Goal: Task Accomplishment & Management: Use online tool/utility

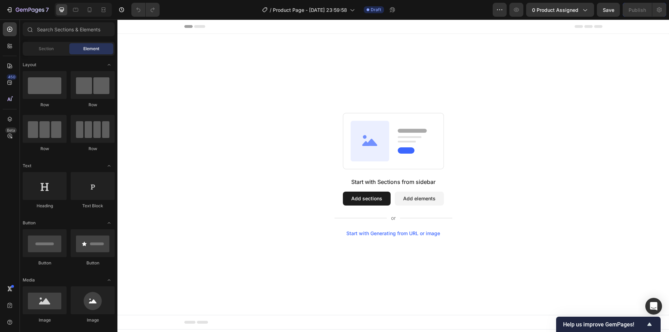
click at [443, 50] on div "Start with Sections from sidebar Add sections Add elements Start with Generatin…" at bounding box center [394, 174] width 552 height 281
click at [537, 17] on div "7 Version history / Product Page - [DATE] 23:59:58 Draft Preview 0 product assi…" at bounding box center [334, 10] width 669 height 20
click at [545, 13] on span "0 product assigned" at bounding box center [555, 9] width 46 height 7
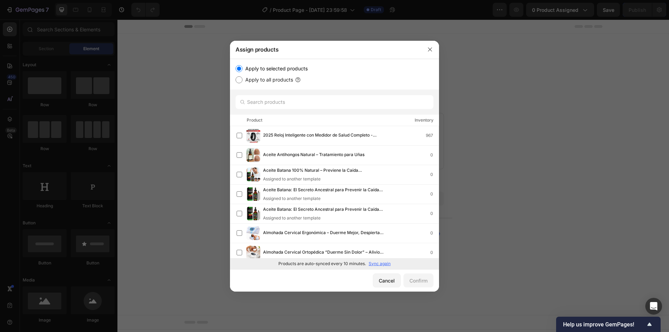
click at [377, 262] on p "Sync again" at bounding box center [380, 264] width 22 height 6
click at [304, 105] on input "text" at bounding box center [335, 102] width 198 height 14
paste input "Prostate Health – Recupere sus noches de forma natural (60 cápsulas)"
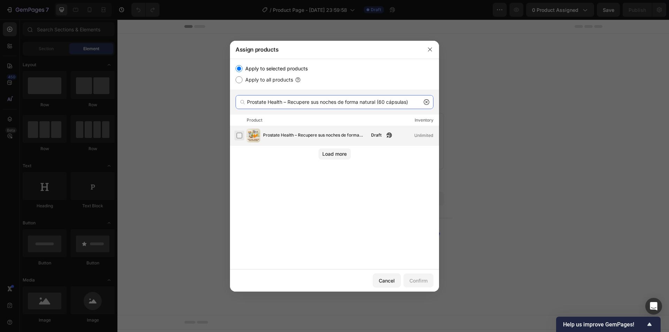
type input "Prostate Health – Recupere sus noches de forma natural (60 cápsulas)"
click at [242, 135] on label at bounding box center [240, 136] width 6 height 6
click at [411, 282] on div "Confirm" at bounding box center [419, 280] width 18 height 7
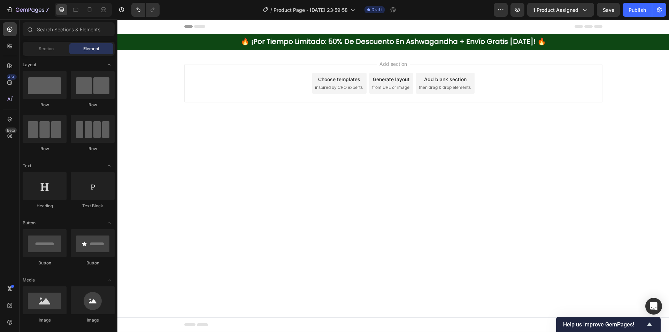
click at [219, 141] on body "Header 🔥 ¡por tiempo limitado: 50% de descuento en ashwagandha + envío gratis h…" at bounding box center [394, 176] width 552 height 313
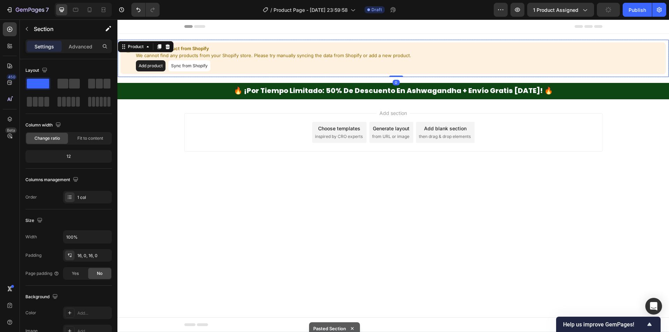
click at [466, 53] on div "Can not get product from Shopify We cannot find any products from your Shopify …" at bounding box center [394, 59] width 546 height 32
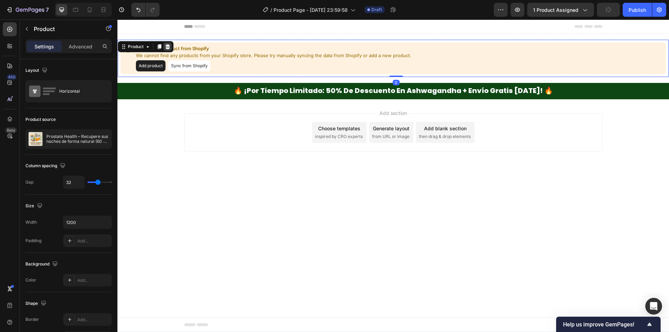
click at [172, 44] on div at bounding box center [168, 47] width 8 height 8
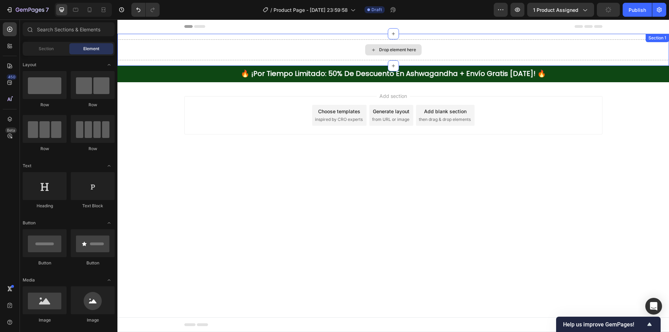
click at [192, 46] on div "Drop element here" at bounding box center [394, 49] width 552 height 21
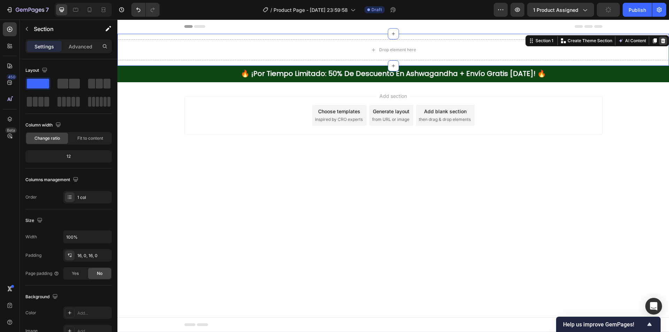
click at [666, 38] on div at bounding box center [663, 41] width 8 height 8
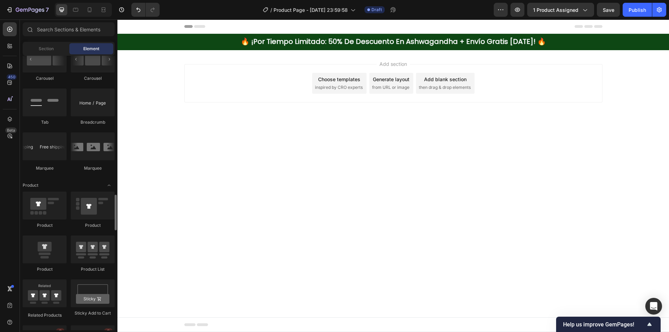
scroll to position [802, 0]
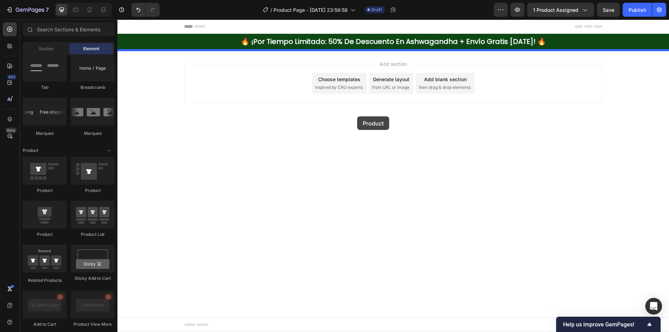
drag, startPoint x: 166, startPoint y: 198, endPoint x: 359, endPoint y: 115, distance: 210.9
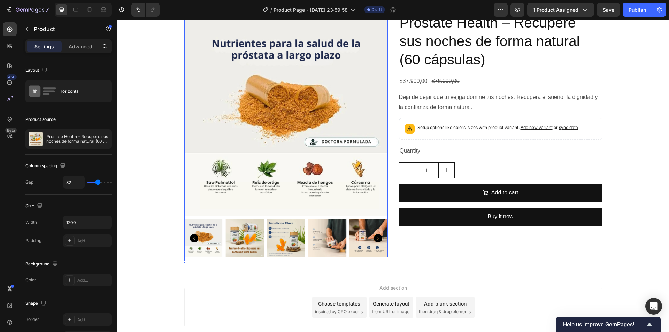
scroll to position [91, 0]
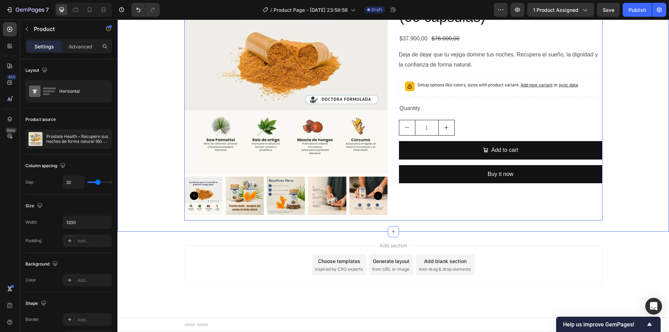
click at [151, 167] on div "Product Images Prostate Health – Recupere sus noches de forma natural (60 cápsu…" at bounding box center [394, 95] width 552 height 250
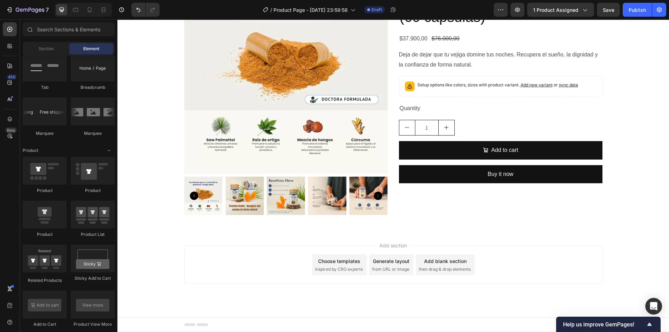
click at [156, 250] on div "Add section Choose templates inspired by CRO experts Generate layout from URL o…" at bounding box center [394, 275] width 552 height 86
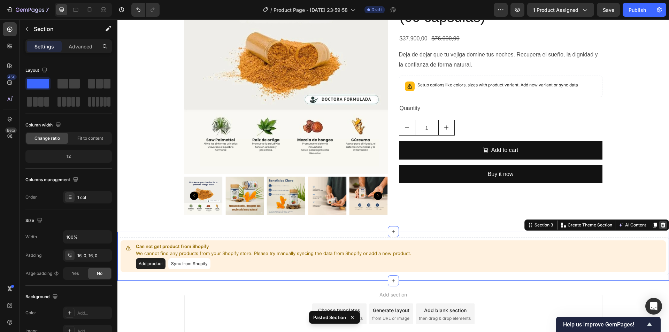
click at [661, 227] on div at bounding box center [663, 225] width 8 height 8
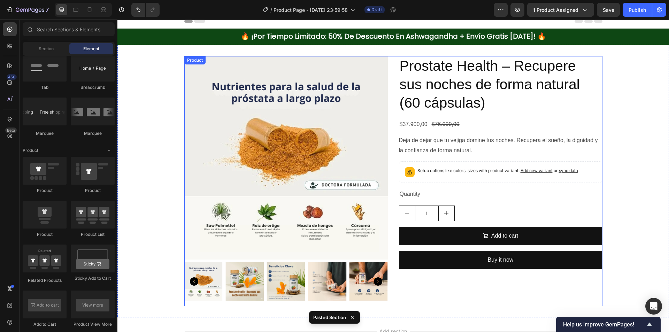
scroll to position [0, 0]
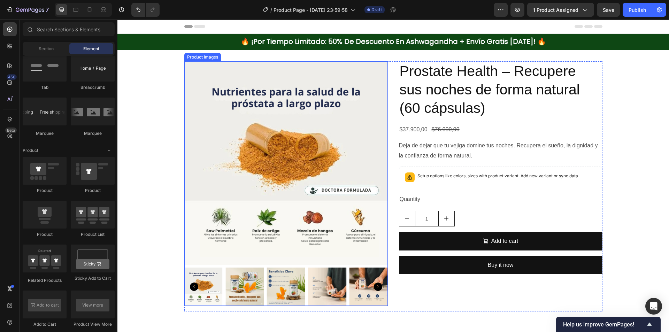
click at [265, 113] on img at bounding box center [286, 163] width 204 height 204
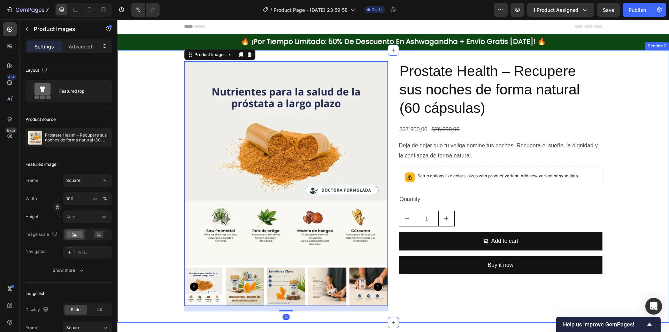
click at [274, 58] on div "Product Images 16 Prostate Health – Recupere sus noches de forma natural (60 cá…" at bounding box center [394, 186] width 552 height 273
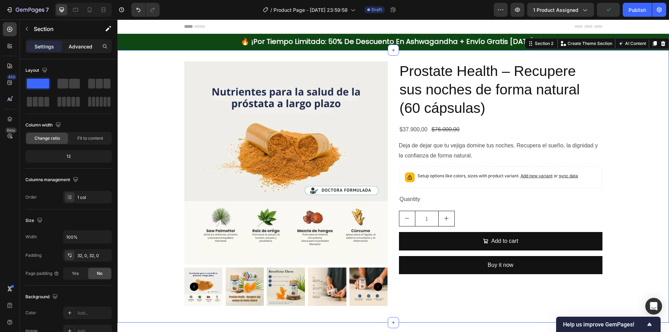
click at [75, 48] on p "Advanced" at bounding box center [81, 46] width 24 height 7
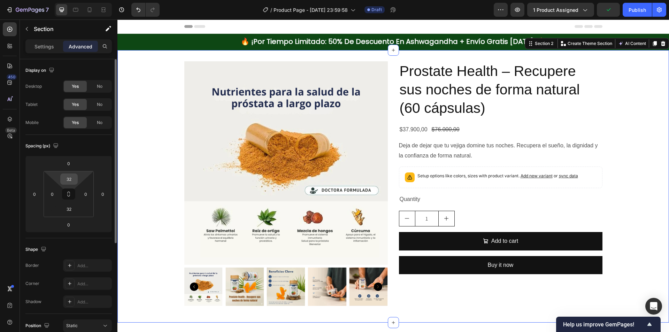
click at [69, 183] on input "32" at bounding box center [69, 179] width 14 height 10
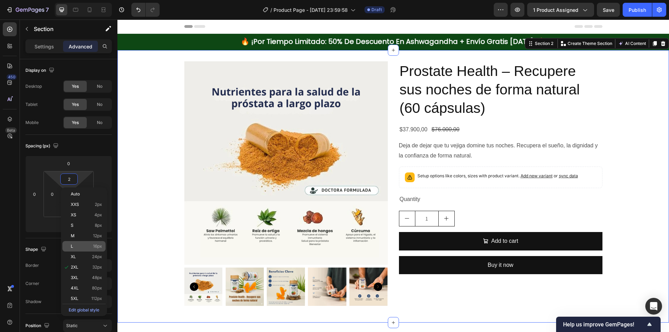
click at [93, 249] on span "16px" at bounding box center [97, 246] width 9 height 5
type input "16"
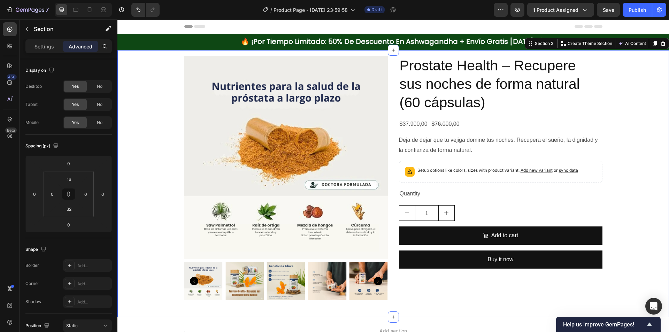
click at [170, 147] on div "Product Images Prostate Health – Recupere sus noches de forma natural (60 cápsu…" at bounding box center [394, 181] width 552 height 250
click at [224, 105] on img at bounding box center [286, 158] width 204 height 204
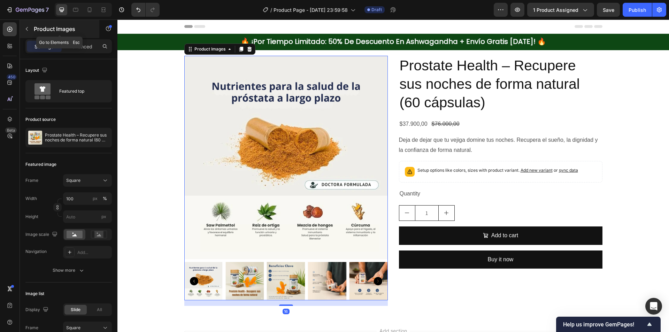
click at [31, 23] on div "Product Images" at bounding box center [59, 29] width 79 height 18
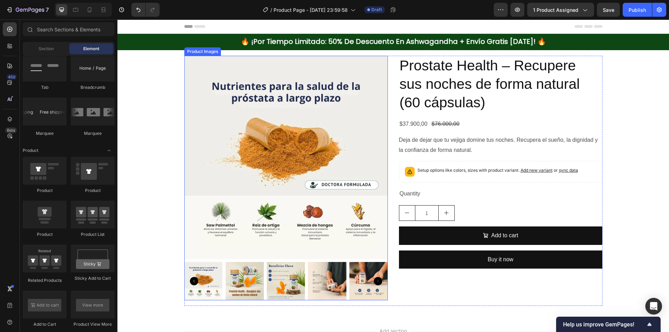
click at [242, 66] on img at bounding box center [286, 158] width 204 height 204
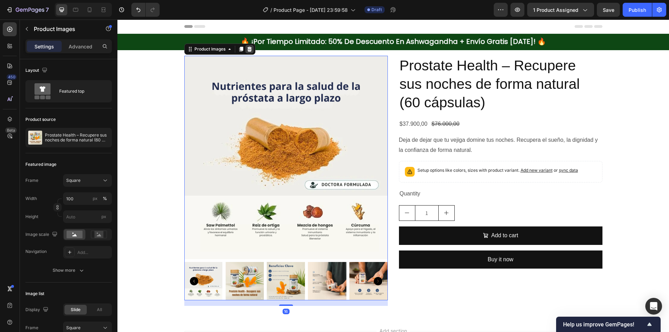
click at [248, 48] on icon at bounding box center [249, 49] width 5 height 5
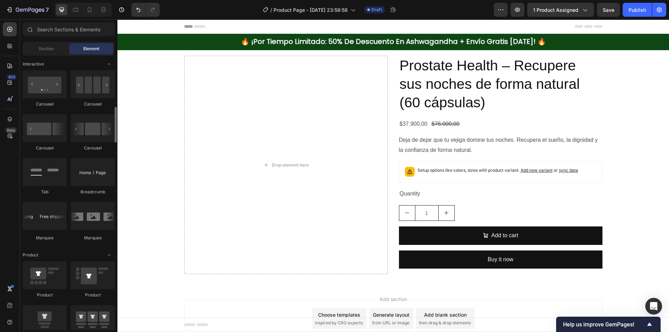
scroll to position [628, 0]
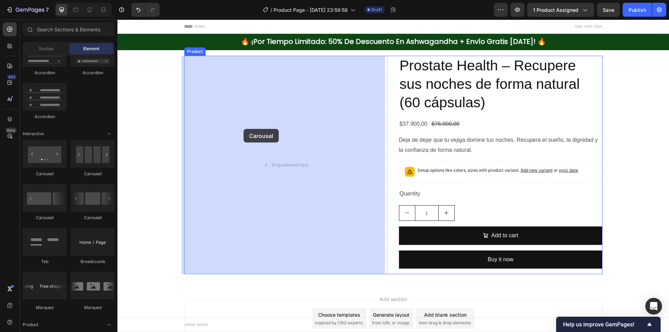
drag, startPoint x: 162, startPoint y: 180, endPoint x: 244, endPoint y: 129, distance: 96.4
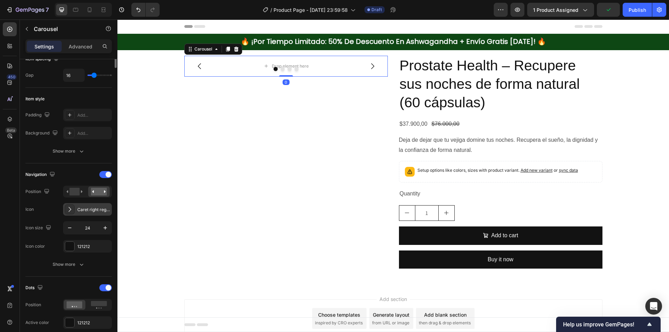
scroll to position [174, 0]
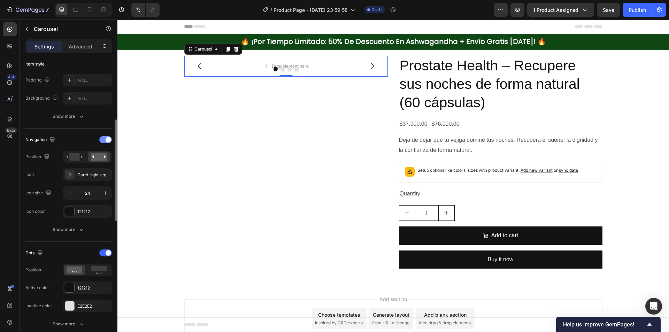
click at [105, 142] on div at bounding box center [105, 139] width 13 height 7
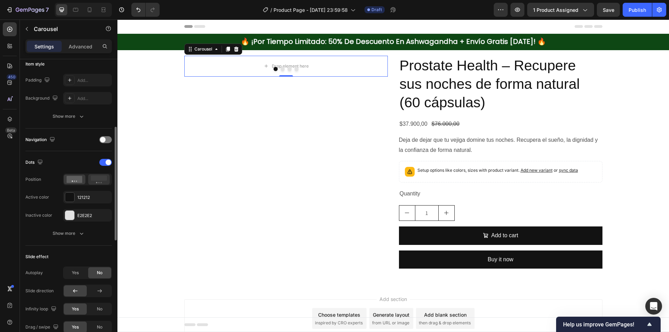
click at [96, 185] on div at bounding box center [99, 179] width 22 height 10
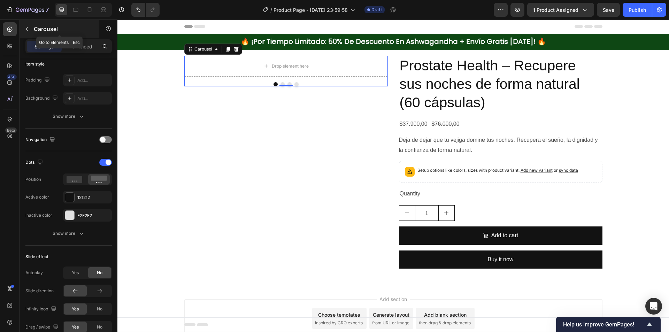
click at [43, 28] on p "Carousel" at bounding box center [63, 29] width 59 height 8
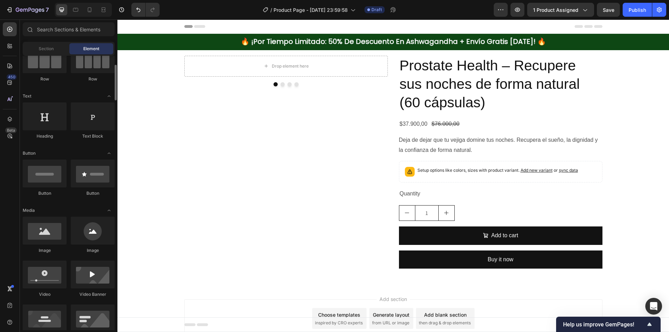
scroll to position [35, 0]
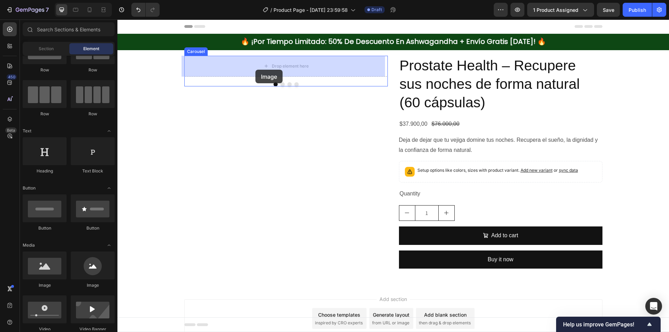
drag, startPoint x: 192, startPoint y: 259, endPoint x: 256, endPoint y: 70, distance: 199.9
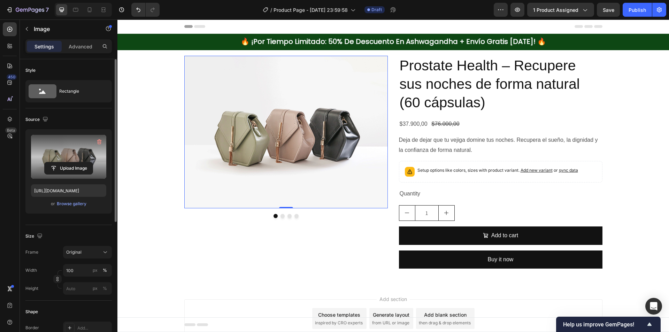
click at [65, 177] on label at bounding box center [68, 157] width 75 height 44
click at [65, 174] on input "file" at bounding box center [69, 168] width 48 height 12
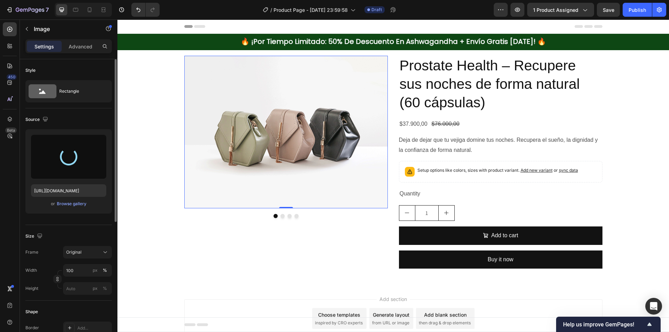
type input "https://cdn.shopify.com/s/files/1/0942/9106/7229/files/gempages_571795456183501…"
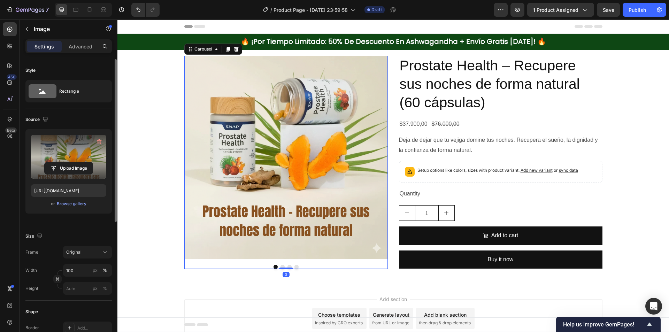
click at [281, 266] on button "Dot" at bounding box center [283, 267] width 4 height 4
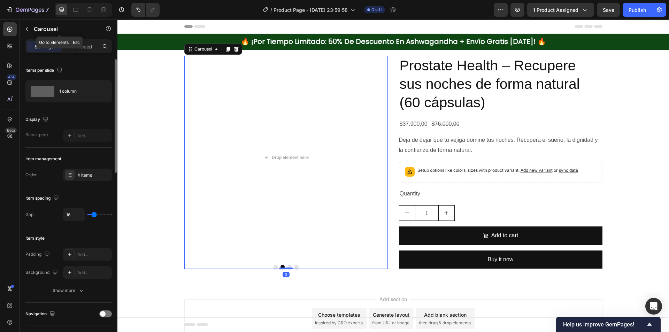
click at [31, 23] on div at bounding box center [26, 28] width 11 height 11
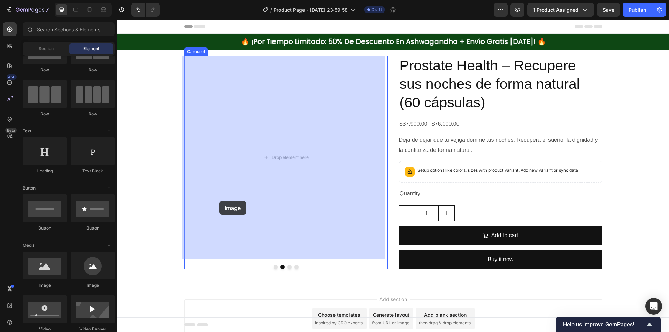
drag, startPoint x: 170, startPoint y: 285, endPoint x: 297, endPoint y: 168, distance: 172.0
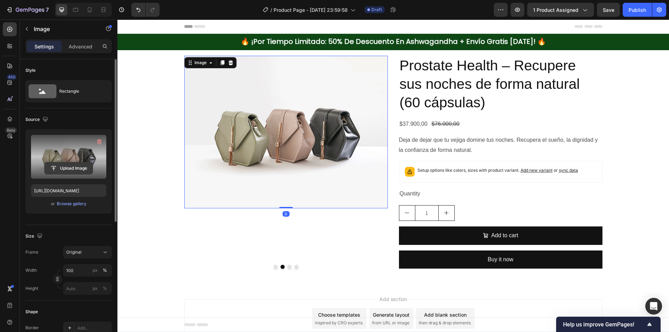
click at [67, 163] on input "file" at bounding box center [69, 168] width 48 height 12
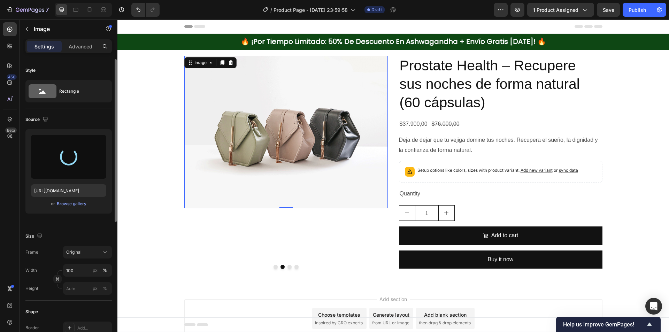
type input "https://cdn.shopify.com/s/files/1/0942/9106/7229/files/gempages_571795456183501…"
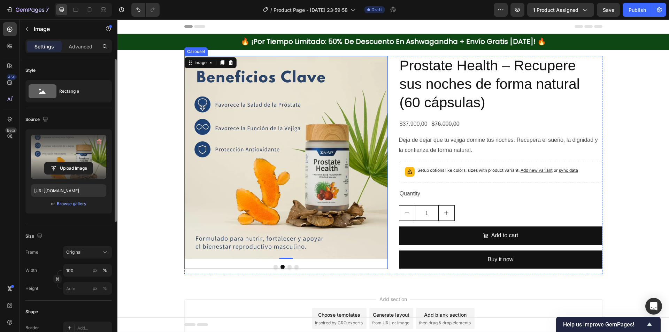
click at [287, 268] on div "Image Image 0 Drop element here Drop element here Carousel" at bounding box center [286, 162] width 204 height 213
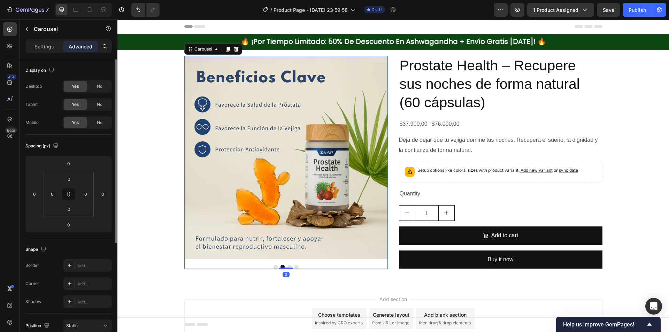
click at [289, 266] on div at bounding box center [286, 267] width 204 height 4
click at [288, 265] on button "Dot" at bounding box center [290, 267] width 4 height 4
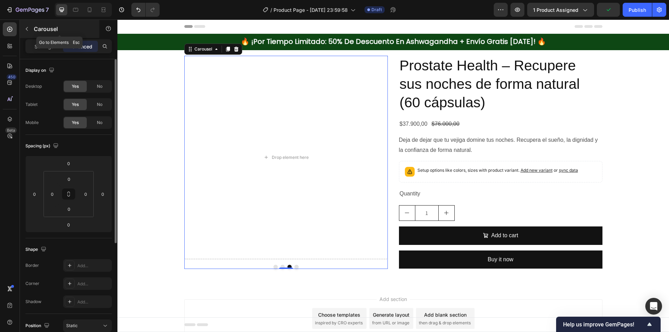
click at [48, 31] on p "Carousel" at bounding box center [63, 29] width 59 height 8
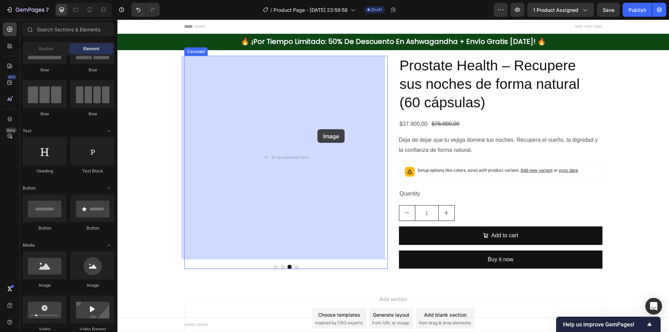
drag, startPoint x: 160, startPoint y: 282, endPoint x: 196, endPoint y: 186, distance: 102.4
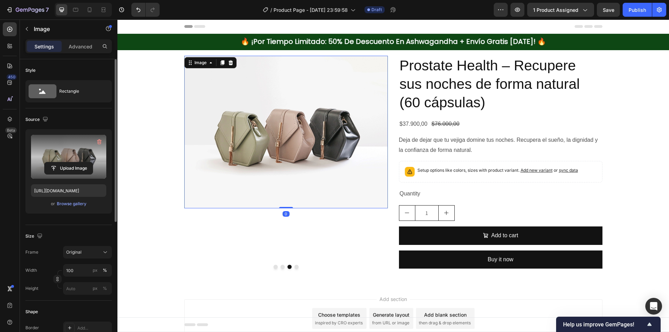
click at [66, 176] on label at bounding box center [68, 157] width 75 height 44
click at [66, 174] on input "file" at bounding box center [69, 168] width 48 height 12
click at [52, 159] on label at bounding box center [68, 157] width 75 height 44
click at [52, 162] on input "file" at bounding box center [69, 168] width 48 height 12
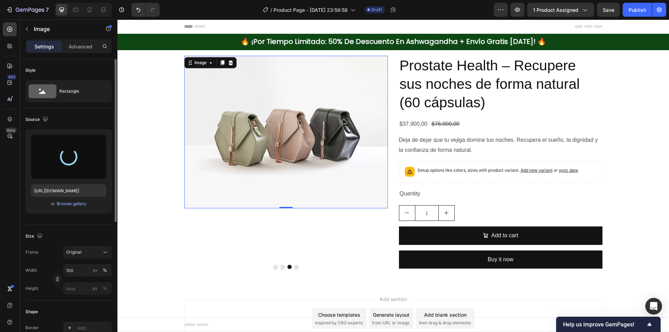
type input "https://cdn.shopify.com/s/files/1/0942/9106/7229/files/gempages_571795456183501…"
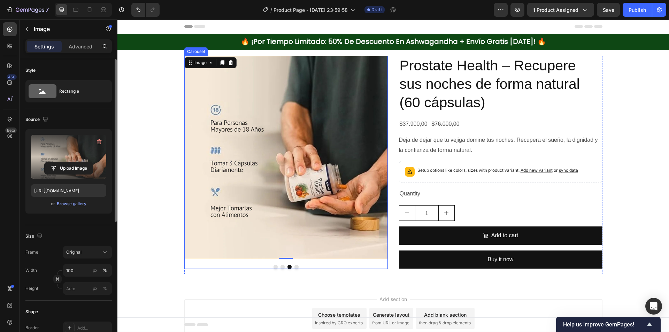
click at [295, 266] on button "Dot" at bounding box center [297, 267] width 4 height 4
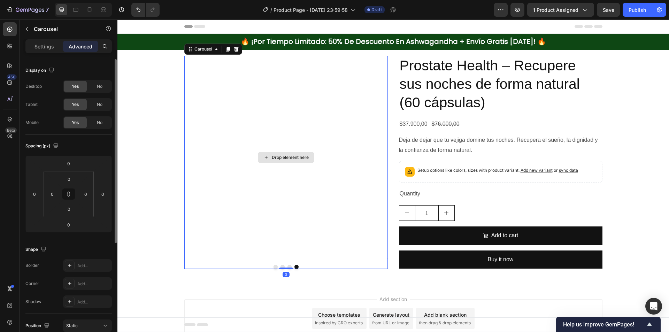
click at [324, 175] on div "Drop element here" at bounding box center [286, 158] width 204 height 204
click at [43, 25] on p "Carousel" at bounding box center [63, 29] width 59 height 8
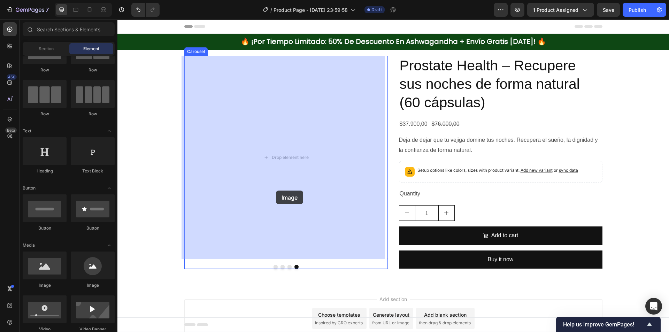
drag, startPoint x: 164, startPoint y: 277, endPoint x: 203, endPoint y: 218, distance: 71.0
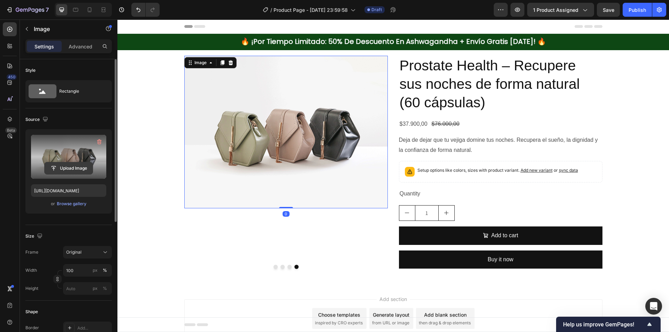
click at [68, 165] on input "file" at bounding box center [69, 168] width 48 height 12
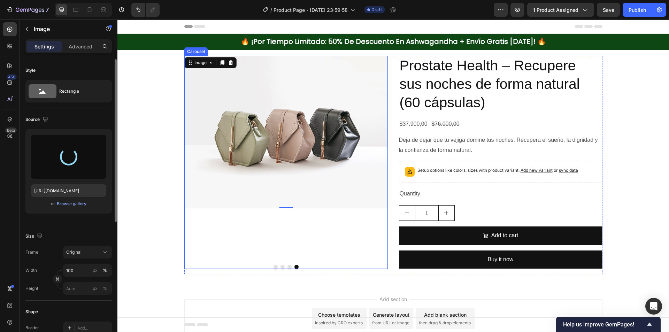
type input "https://cdn.shopify.com/s/files/1/0942/9106/7229/files/gempages_571795456183501…"
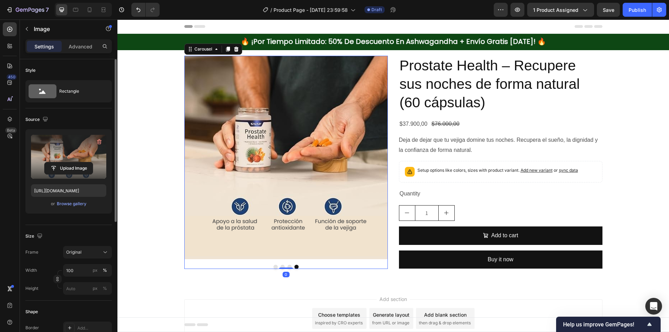
click at [247, 264] on div "Image Image Image Image Carousel 0" at bounding box center [286, 162] width 204 height 213
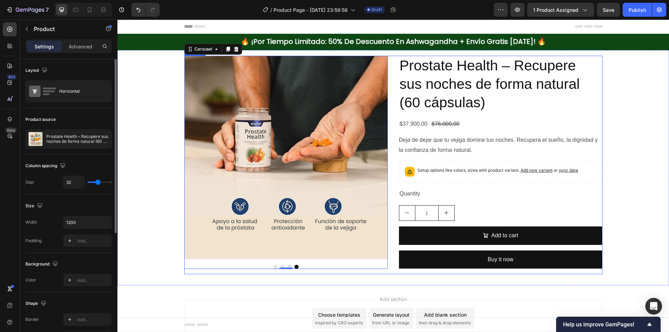
click at [236, 271] on div "Image Image Image Image Carousel 0" at bounding box center [286, 165] width 204 height 219
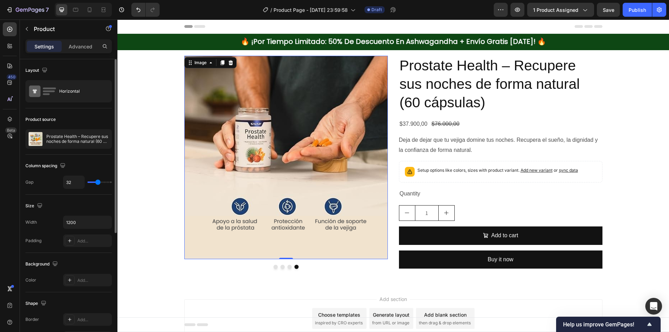
click at [356, 125] on img at bounding box center [286, 158] width 204 height 204
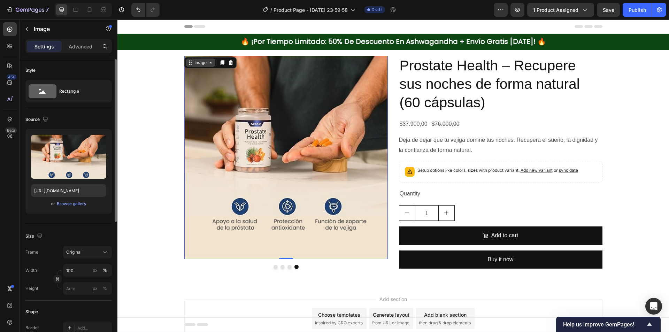
click at [198, 66] on div "Image" at bounding box center [200, 63] width 15 height 6
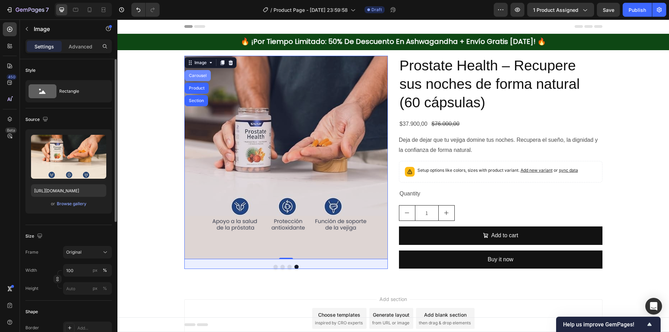
click at [197, 77] on div "Carousel" at bounding box center [198, 76] width 21 height 4
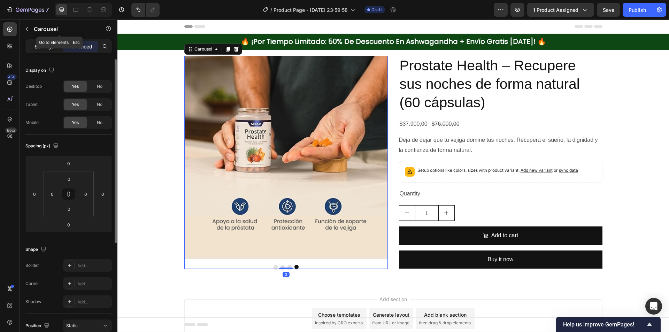
click at [55, 43] on div "Settings" at bounding box center [44, 46] width 35 height 11
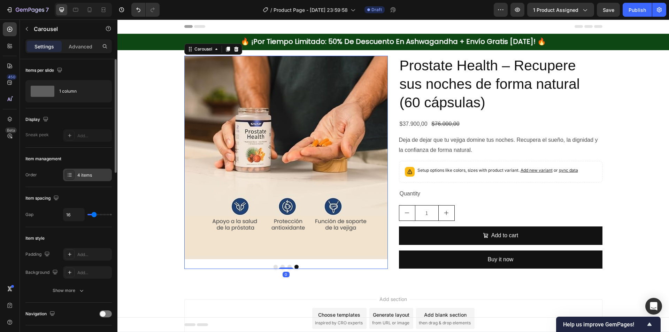
click at [95, 172] on div "4 items" at bounding box center [93, 175] width 33 height 6
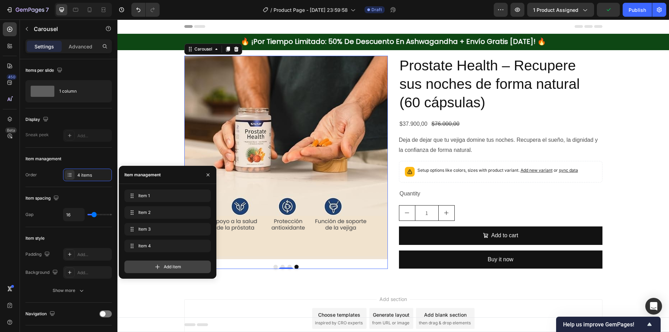
click at [162, 267] on div "Add item" at bounding box center [167, 267] width 86 height 13
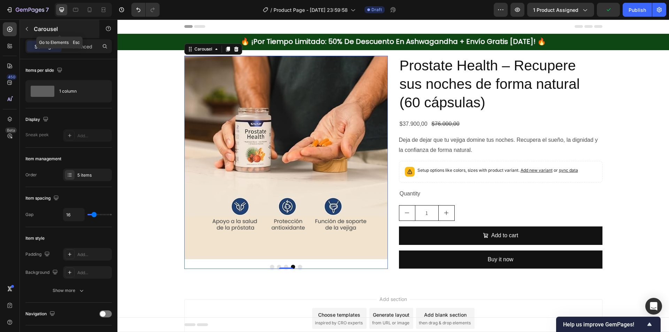
click at [44, 28] on p "Carousel" at bounding box center [63, 29] width 59 height 8
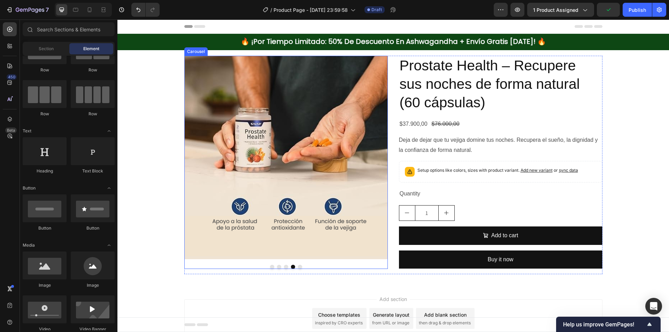
click at [299, 267] on button "Dot" at bounding box center [300, 267] width 4 height 4
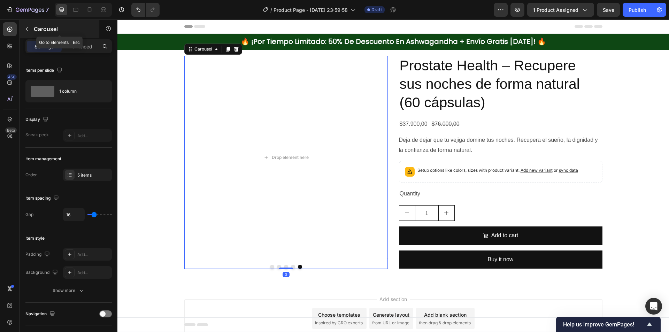
click at [53, 28] on p "Carousel" at bounding box center [63, 29] width 59 height 8
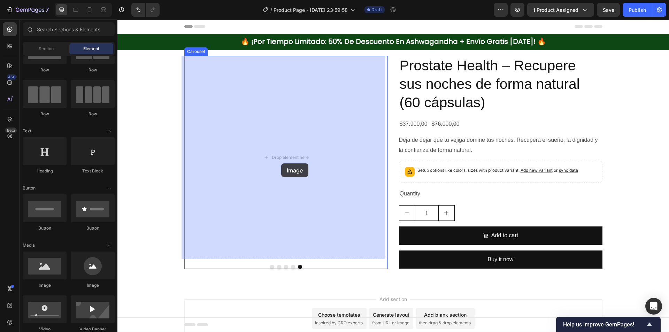
drag, startPoint x: 167, startPoint y: 285, endPoint x: 215, endPoint y: 180, distance: 115.9
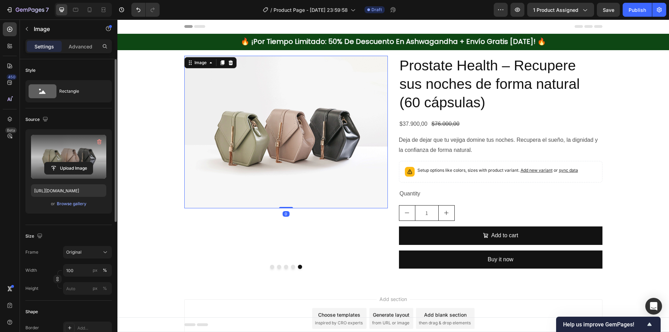
click at [84, 160] on label at bounding box center [68, 157] width 75 height 44
click at [84, 162] on input "file" at bounding box center [69, 168] width 48 height 12
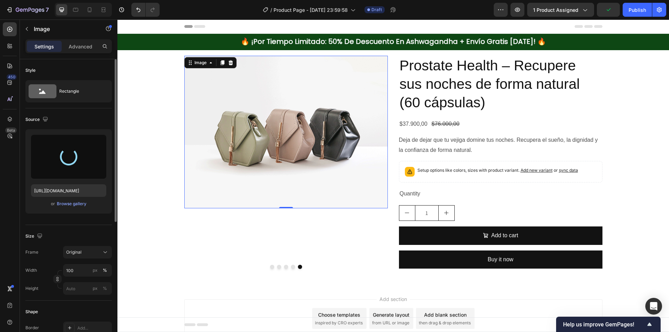
type input "https://cdn.shopify.com/s/files/1/0942/9106/7229/files/gempages_571795456183501…"
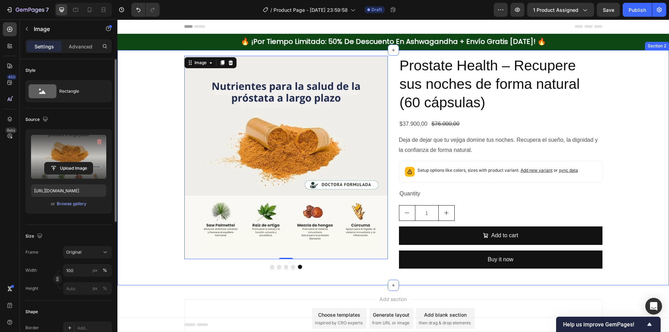
click at [132, 201] on div "Image Image Image Image Image 0 Carousel Prostate Health – Recupere sus noches …" at bounding box center [394, 165] width 552 height 219
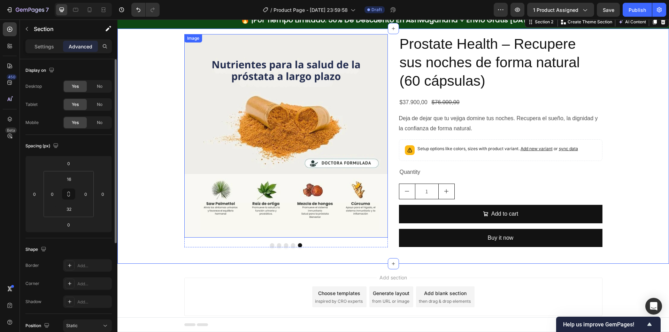
scroll to position [39, 0]
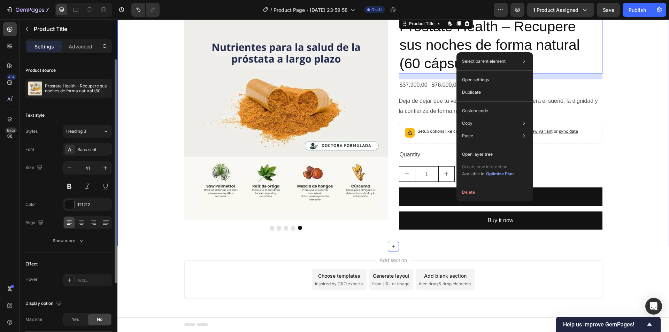
click at [627, 82] on div "Image Image Image Image Image Carousel Prostate Health – Recupere sus noches de…" at bounding box center [394, 126] width 552 height 219
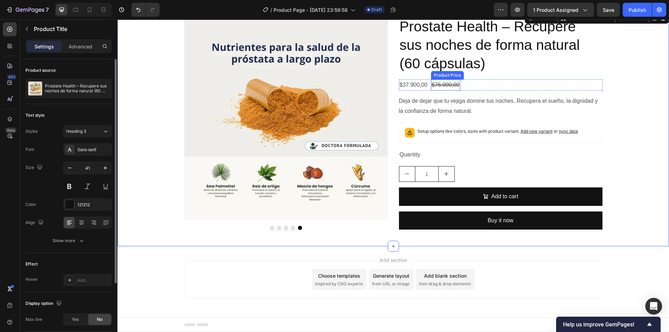
click at [445, 41] on h2 "Prostate Health – Recupere sus noches de forma natural (60 cápsulas)" at bounding box center [501, 45] width 204 height 57
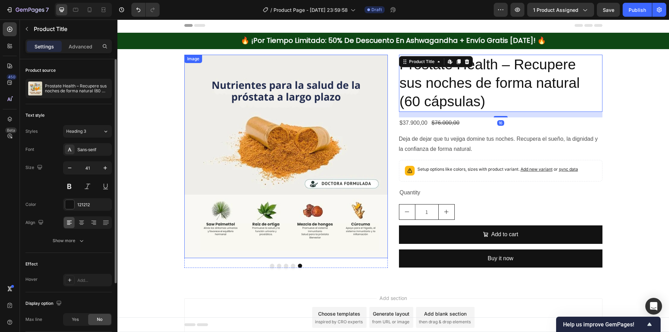
scroll to position [0, 0]
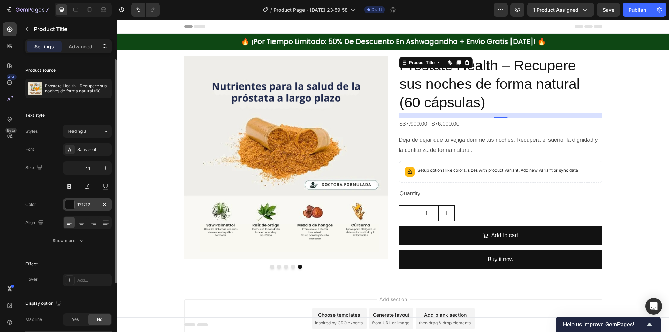
click at [67, 208] on div at bounding box center [69, 204] width 9 height 9
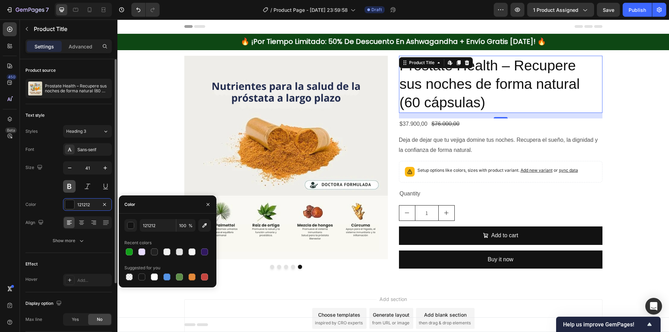
click at [69, 181] on button at bounding box center [69, 186] width 13 height 13
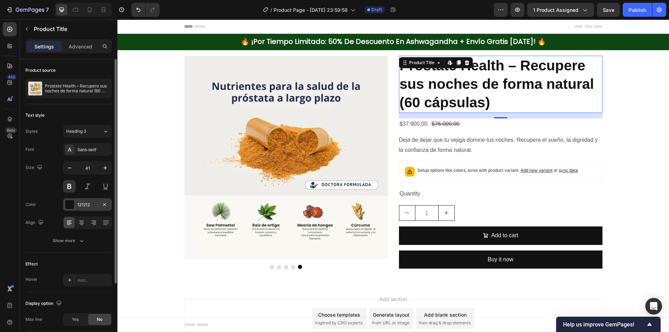
click at [71, 204] on div at bounding box center [69, 204] width 9 height 9
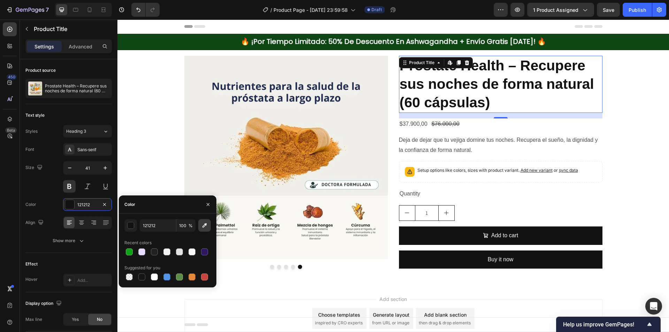
click at [206, 224] on icon "button" at bounding box center [205, 226] width 5 height 5
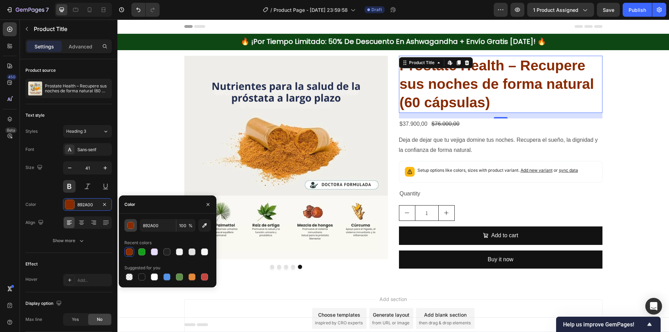
click at [135, 226] on button "button" at bounding box center [130, 225] width 13 height 13
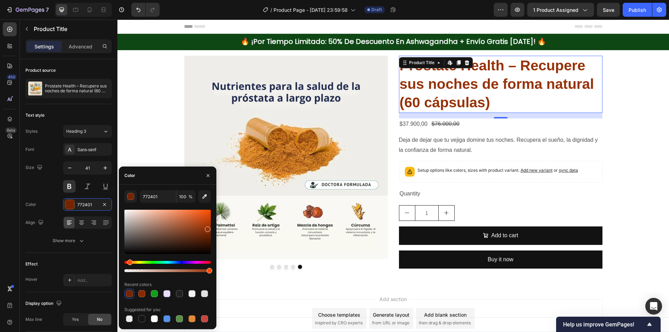
type input "963207"
drag, startPoint x: 211, startPoint y: 230, endPoint x: 207, endPoint y: 228, distance: 5.0
click at [207, 228] on div at bounding box center [208, 230] width 6 height 6
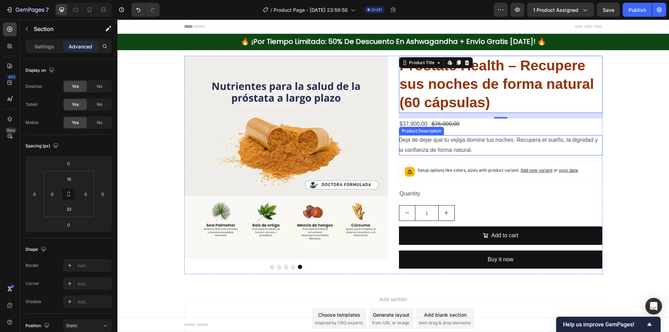
click at [621, 149] on div "Image Image Image Image Image Carousel Prostate Health – Recupere sus noches de…" at bounding box center [394, 165] width 552 height 219
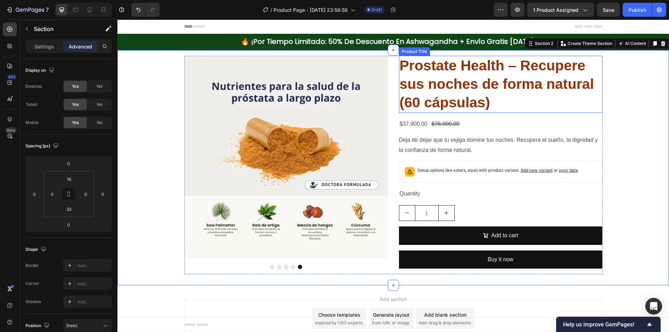
click at [562, 92] on h2 "Prostate Health – Recupere sus noches de forma natural (60 cápsulas)" at bounding box center [501, 84] width 204 height 57
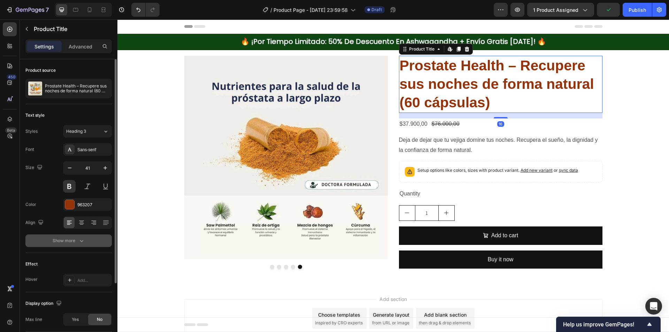
click at [71, 241] on div "Show more" at bounding box center [69, 240] width 32 height 7
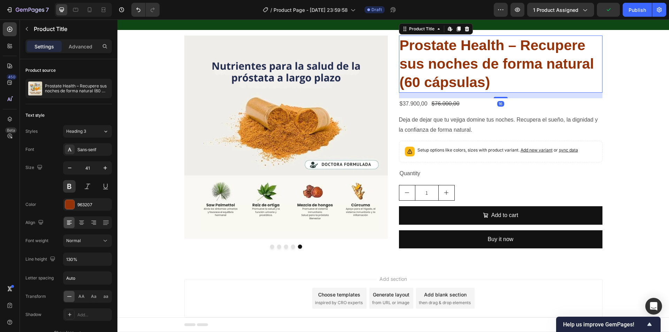
scroll to position [39, 0]
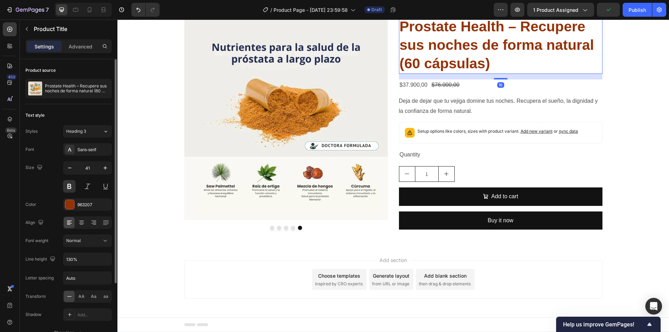
drag, startPoint x: 112, startPoint y: 238, endPoint x: 105, endPoint y: 242, distance: 7.7
click at [110, 239] on div "Product source Prostate Health – Recupere sus noches de forma natural (60 cápsu…" at bounding box center [69, 205] width 98 height 293
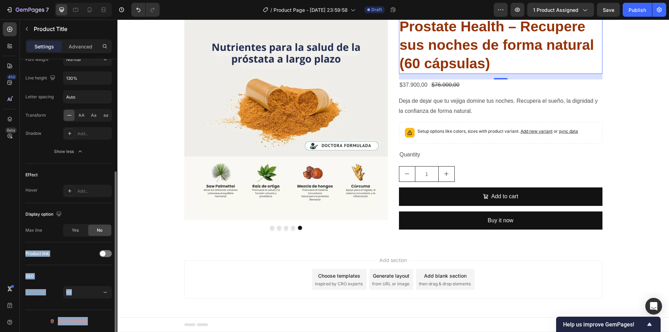
scroll to position [7, 0]
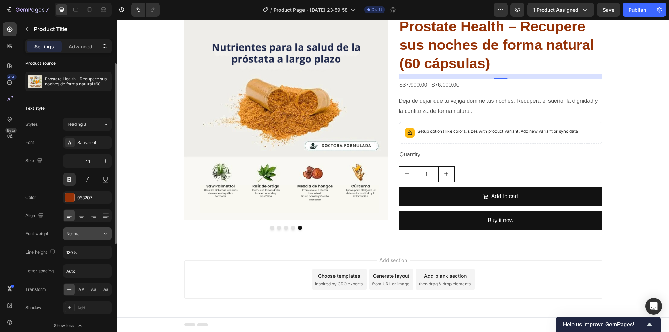
click at [102, 234] on icon at bounding box center [105, 233] width 7 height 7
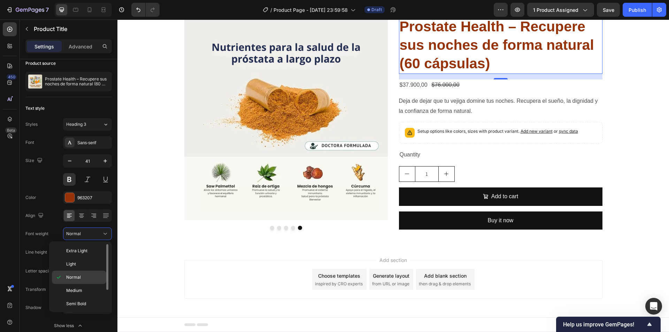
scroll to position [28, 0]
click at [79, 292] on p "Bold" at bounding box center [84, 290] width 37 height 6
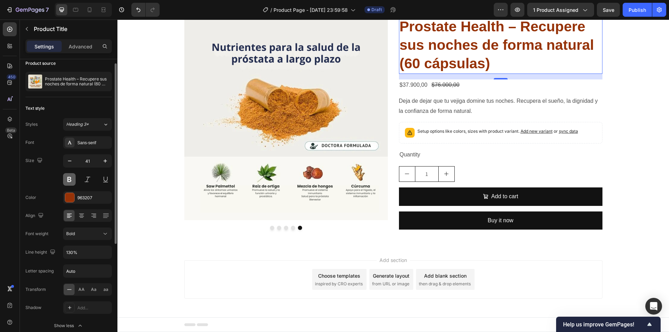
click at [68, 180] on button at bounding box center [69, 179] width 13 height 13
click at [103, 239] on button "Bold" at bounding box center [87, 234] width 49 height 13
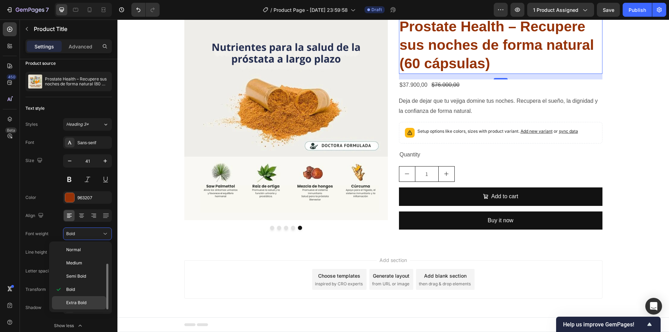
click at [75, 300] on span "Extra Bold" at bounding box center [76, 303] width 20 height 6
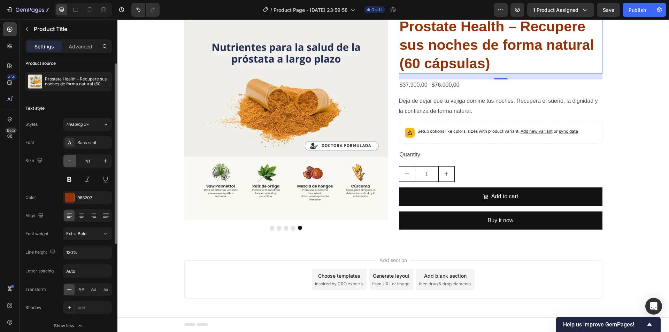
click at [68, 161] on icon "button" at bounding box center [69, 161] width 7 height 7
type input "40"
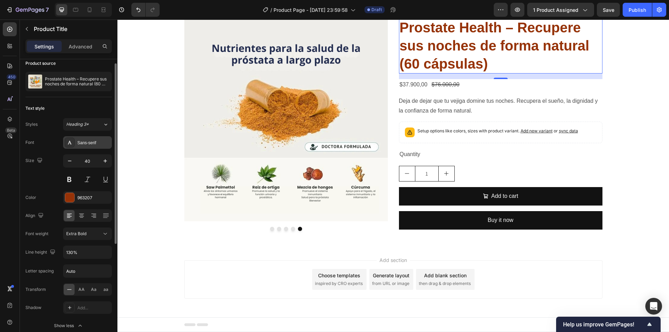
click at [80, 140] on div "Sans-serif" at bounding box center [93, 143] width 33 height 6
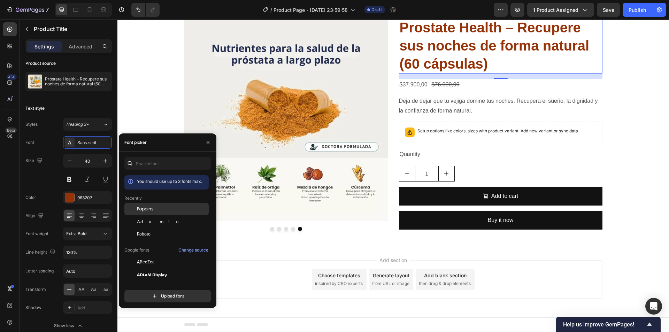
click at [136, 207] on div at bounding box center [130, 209] width 13 height 13
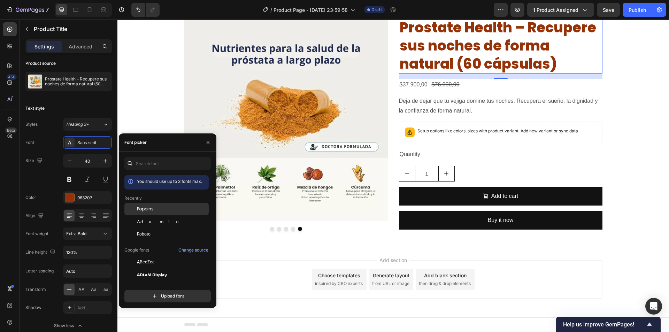
scroll to position [38, 0]
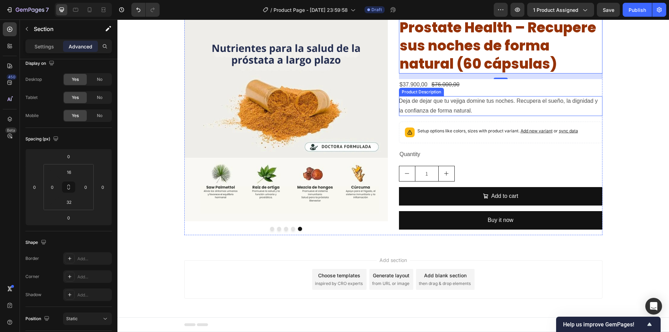
click at [622, 108] on div "Image Image Image Image Image Carousel Prostate Health – Recupere sus noches de…" at bounding box center [394, 127] width 552 height 218
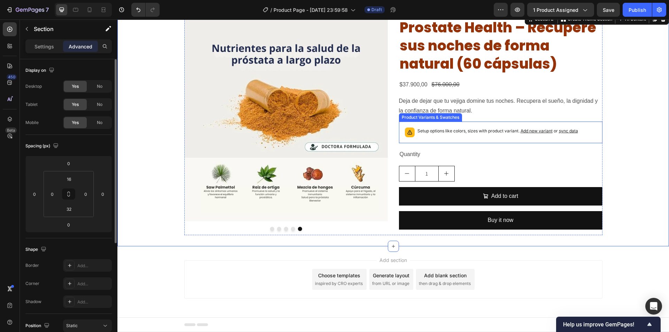
scroll to position [0, 0]
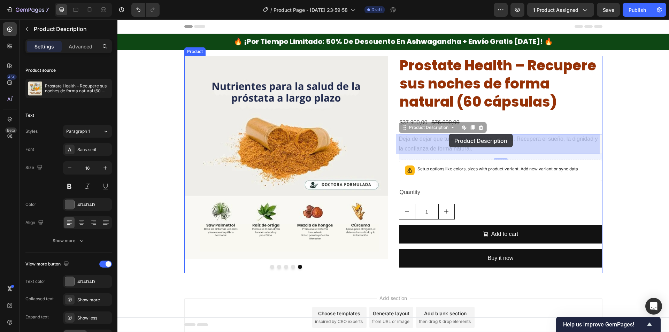
drag, startPoint x: 447, startPoint y: 146, endPoint x: 450, endPoint y: 140, distance: 7.2
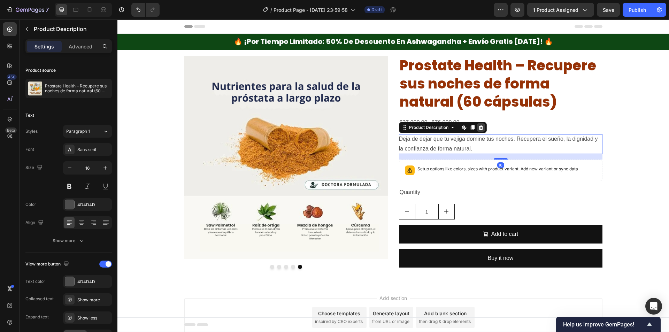
click at [480, 127] on icon at bounding box center [481, 127] width 5 height 5
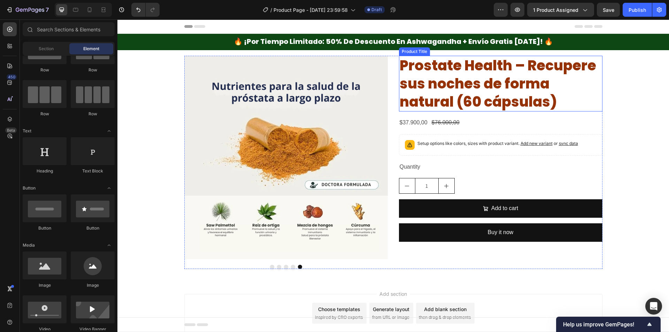
click at [485, 100] on h2 "Prostate Health – Recupere sus noches de forma natural (60 cápsulas)" at bounding box center [501, 84] width 204 height 56
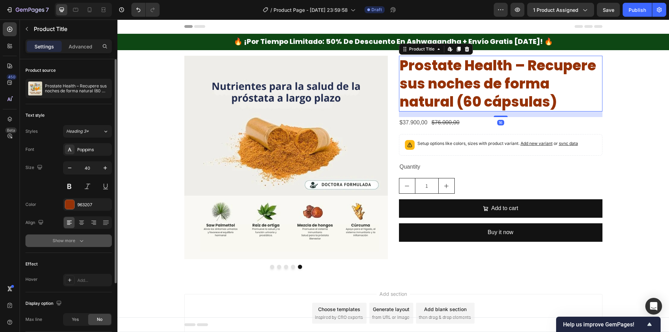
click at [64, 245] on button "Show more" at bounding box center [68, 241] width 86 height 13
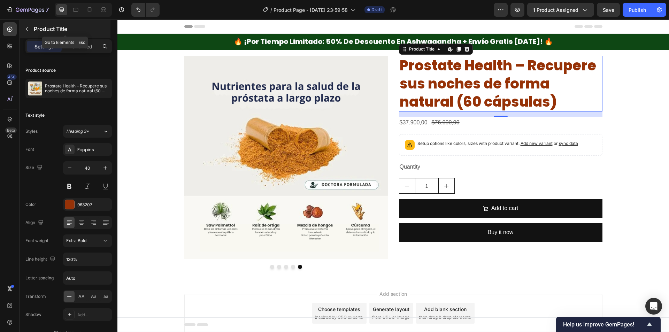
click at [35, 28] on p "Product Title" at bounding box center [71, 29] width 75 height 8
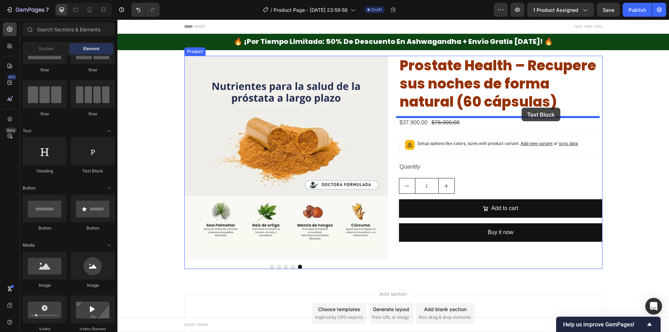
drag, startPoint x: 209, startPoint y: 175, endPoint x: 522, endPoint y: 108, distance: 320.3
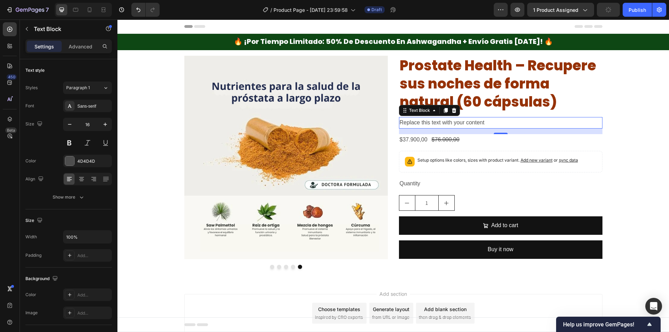
click at [488, 121] on div "Replace this text with your content" at bounding box center [501, 123] width 204 height 12
click at [488, 121] on p "Replace this text with your content" at bounding box center [501, 123] width 202 height 10
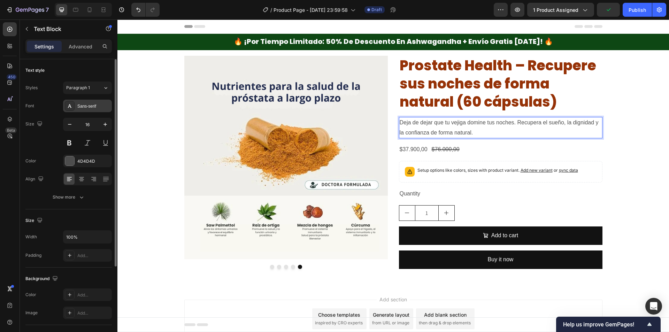
click at [90, 106] on div "Sans-serif" at bounding box center [93, 106] width 33 height 6
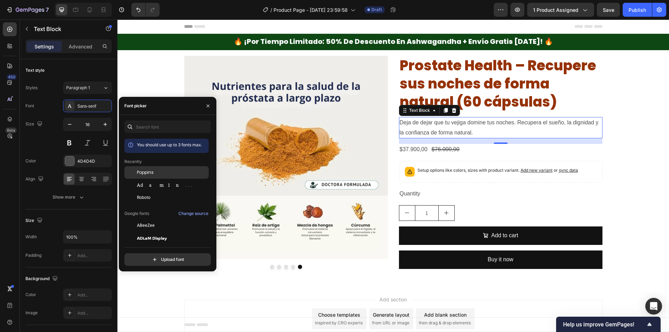
click at [159, 173] on div "Poppins" at bounding box center [172, 172] width 70 height 6
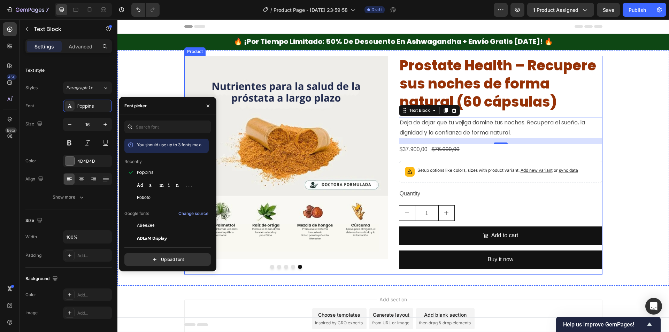
click at [499, 180] on div "Setup options like colors, sizes with product variant. Add new variant or sync …" at bounding box center [501, 172] width 204 height 22
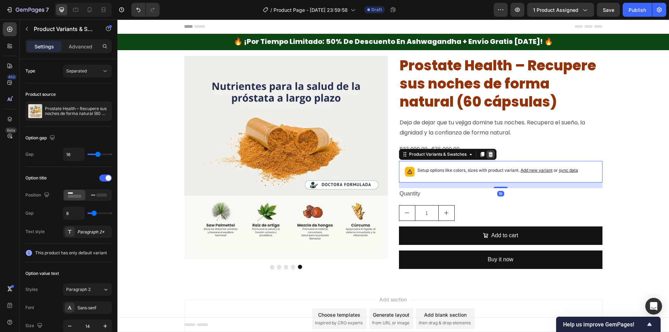
click at [488, 156] on icon at bounding box center [490, 154] width 5 height 5
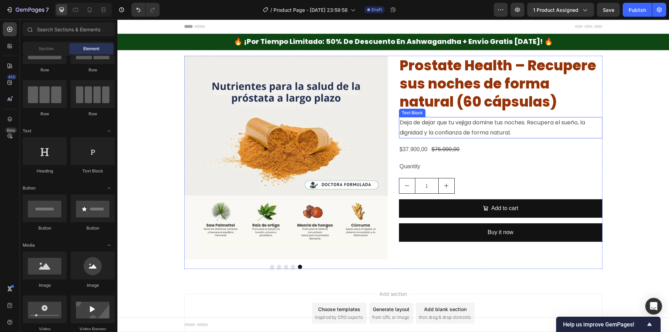
click at [477, 128] on p "Deja de dejar que tu vejiga domine tus noches. Recupera el sueño, la dignidad y…" at bounding box center [501, 128] width 202 height 20
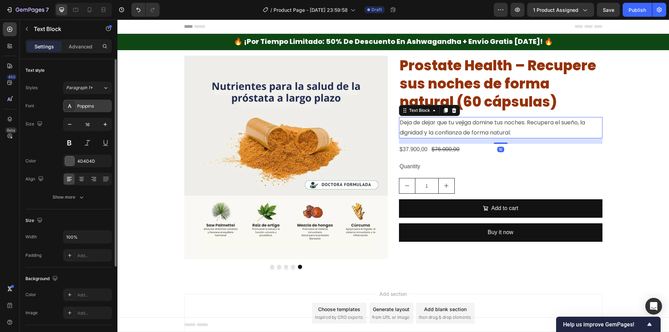
click at [94, 111] on div "Poppins" at bounding box center [87, 106] width 49 height 13
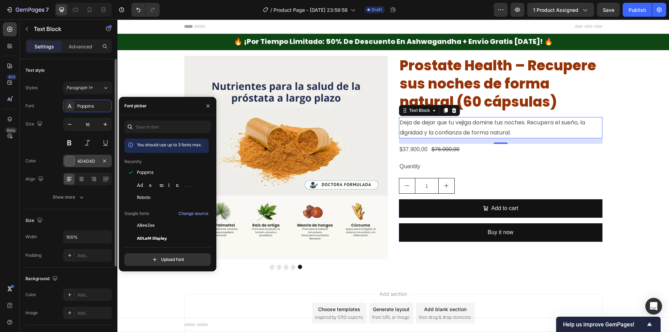
click at [66, 161] on div at bounding box center [69, 161] width 9 height 9
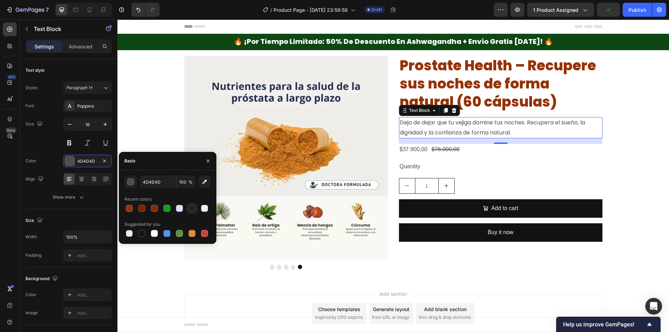
click at [193, 205] on div at bounding box center [192, 208] width 7 height 7
click at [153, 181] on input "212121" at bounding box center [158, 182] width 36 height 13
type input "0000000000"
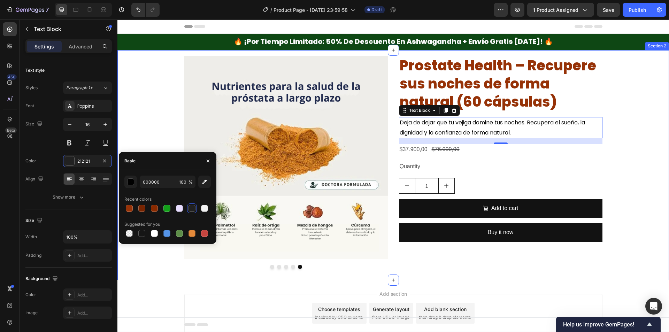
click at [165, 142] on div "Image Image Image Image Image Carousel Prostate Health – Recupere sus noches de…" at bounding box center [394, 162] width 552 height 213
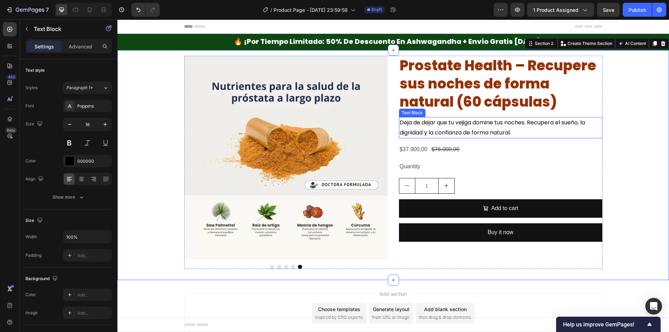
click at [436, 126] on p "Deja de dejar que tu vejiga domine tus noches. Recupera el sueño, la dignidad y…" at bounding box center [501, 128] width 202 height 20
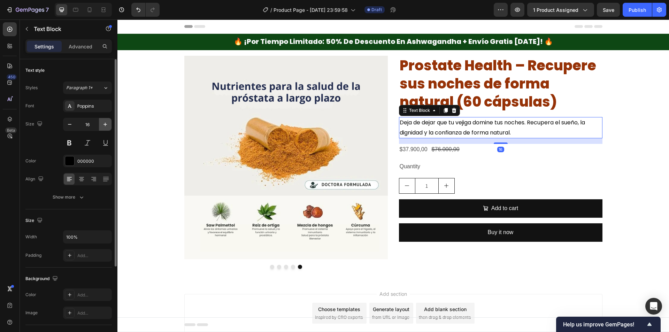
click at [107, 126] on icon "button" at bounding box center [105, 124] width 7 height 7
click at [106, 125] on icon "button" at bounding box center [105, 124] width 7 height 7
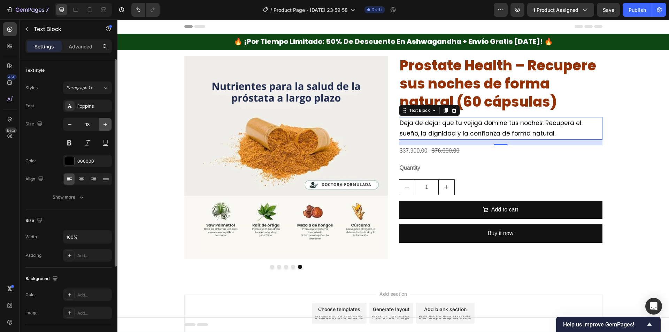
click at [106, 125] on icon "button" at bounding box center [105, 124] width 7 height 7
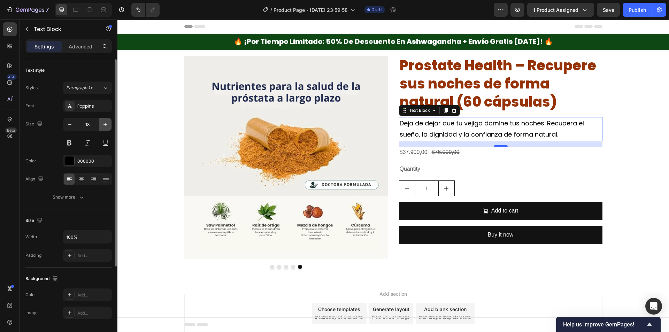
click at [106, 125] on icon "button" at bounding box center [105, 124] width 7 height 7
type input "20"
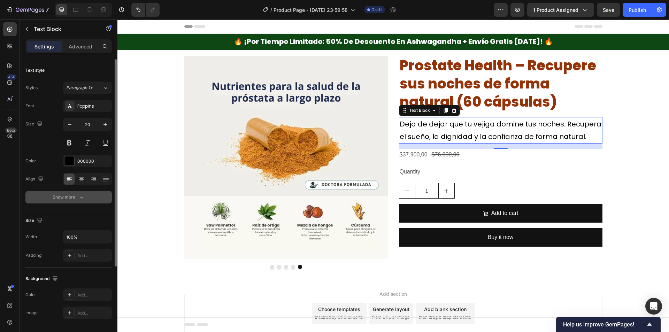
click at [71, 194] on div "Show more" at bounding box center [69, 197] width 32 height 7
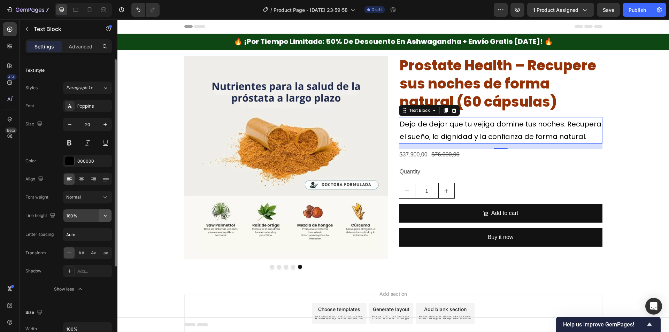
click at [107, 217] on icon "button" at bounding box center [105, 215] width 7 height 7
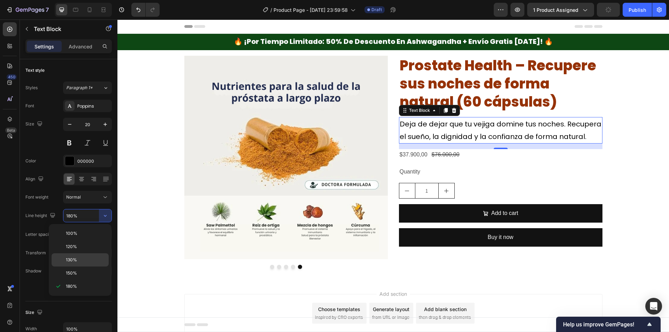
click at [83, 258] on p "130%" at bounding box center [86, 260] width 40 height 6
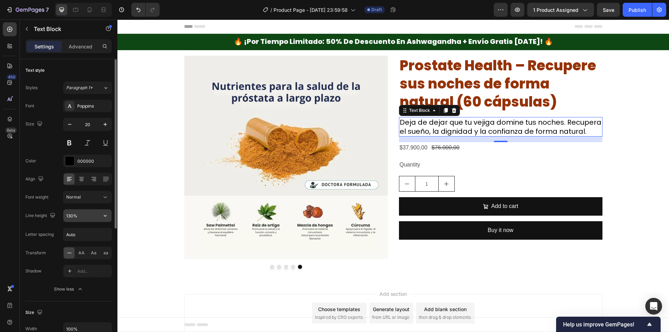
click at [104, 220] on button "button" at bounding box center [105, 216] width 13 height 13
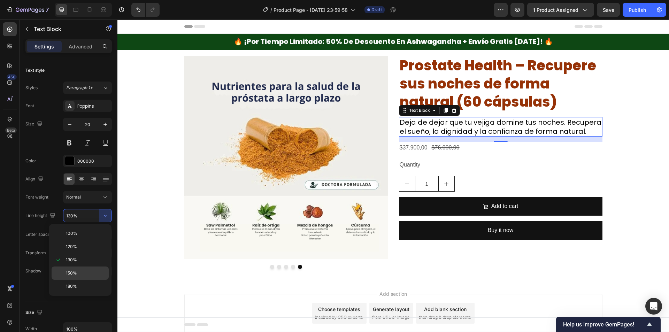
click at [84, 270] on p "150%" at bounding box center [86, 273] width 40 height 6
type input "150%"
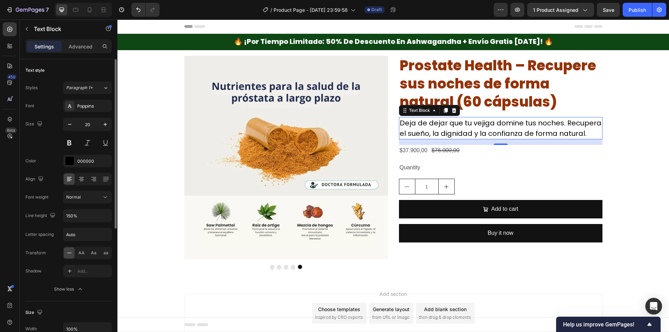
click at [112, 124] on div "Text style Styles Paragraph 1* Font Poppins Size 20 Color 000000 Align Font wei…" at bounding box center [69, 311] width 98 height 505
click at [110, 124] on button "button" at bounding box center [105, 124] width 13 height 13
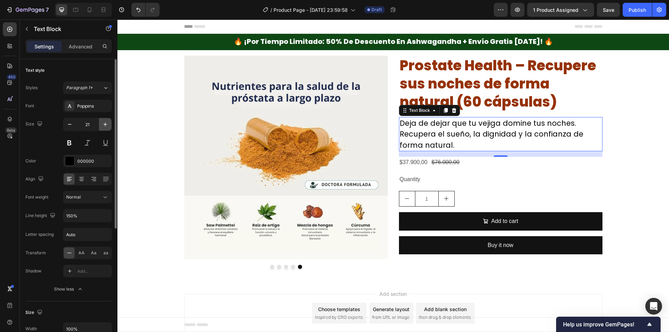
click at [110, 124] on button "button" at bounding box center [105, 124] width 13 height 13
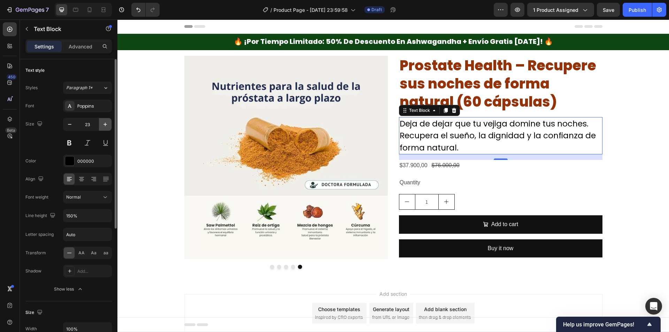
click at [106, 124] on icon "button" at bounding box center [105, 124] width 3 height 3
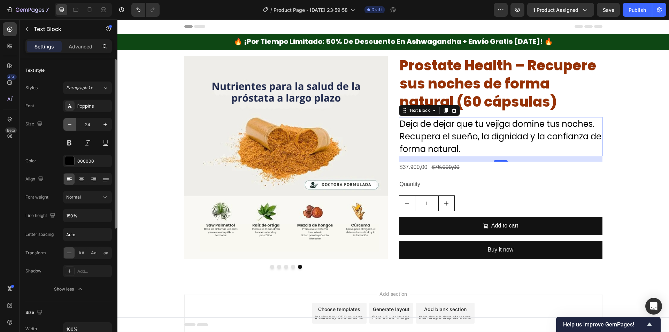
click at [69, 127] on icon "button" at bounding box center [69, 124] width 7 height 7
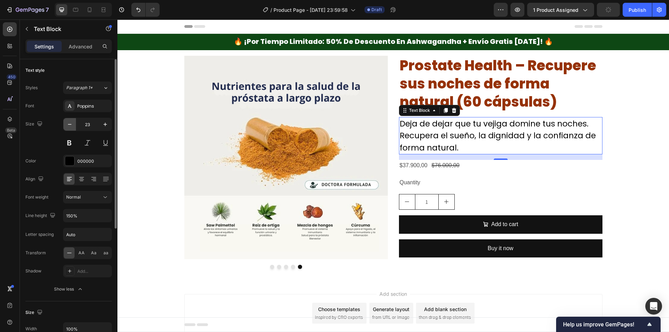
click at [69, 127] on icon "button" at bounding box center [69, 124] width 7 height 7
type input "22"
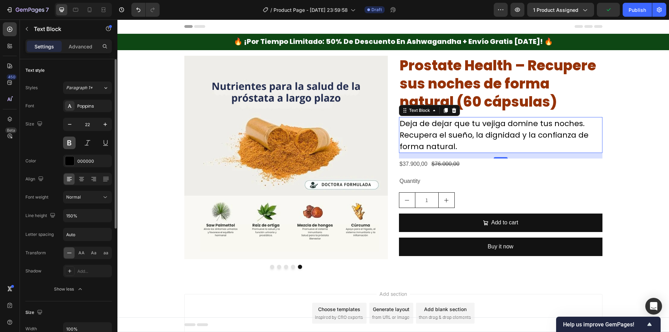
click at [72, 142] on button at bounding box center [69, 143] width 13 height 13
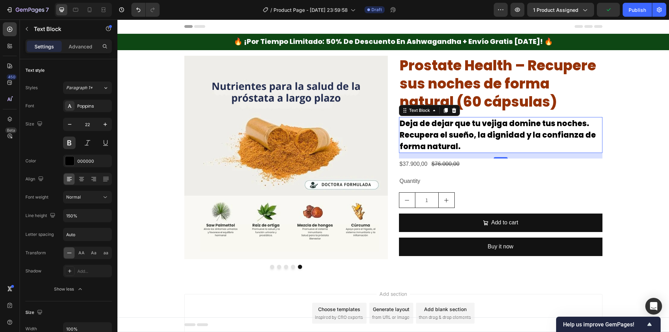
click at [129, 131] on div "Image Image Image Image Image Carousel Prostate Health – Recupere sus noches de…" at bounding box center [394, 162] width 552 height 213
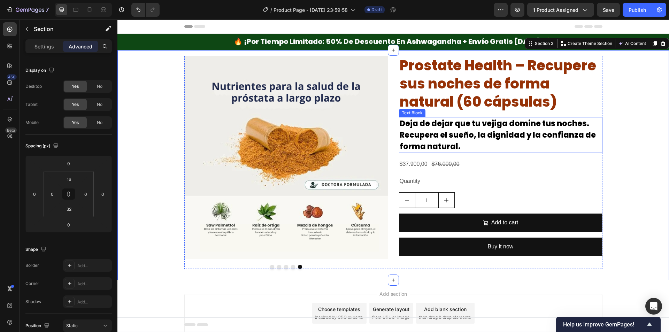
click at [456, 141] on p "Deja de dejar que tu vejiga domine tus noches. Recupera el sueño, la dignidad y…" at bounding box center [501, 135] width 202 height 35
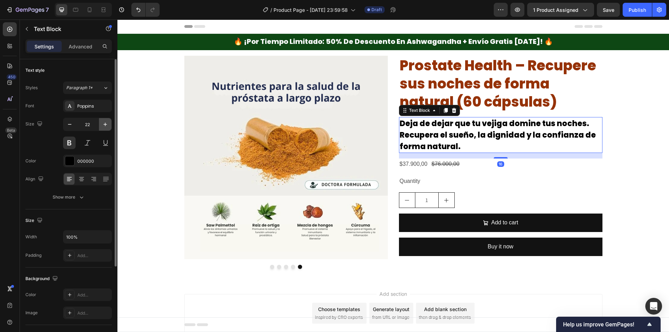
click at [106, 123] on icon "button" at bounding box center [105, 124] width 7 height 7
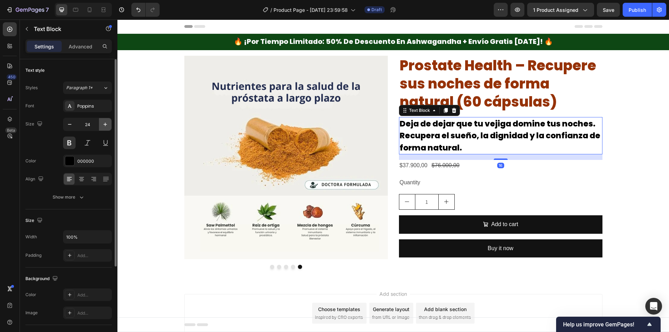
click at [106, 123] on icon "button" at bounding box center [105, 124] width 7 height 7
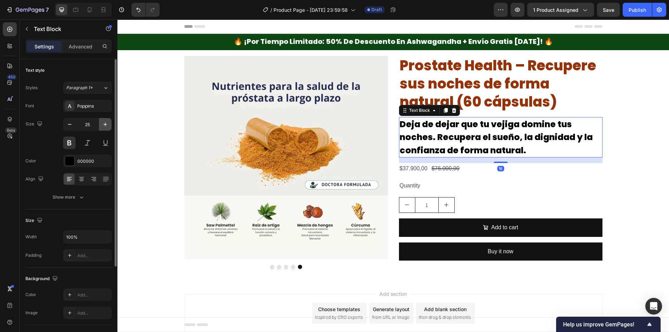
click at [106, 123] on icon "button" at bounding box center [105, 124] width 7 height 7
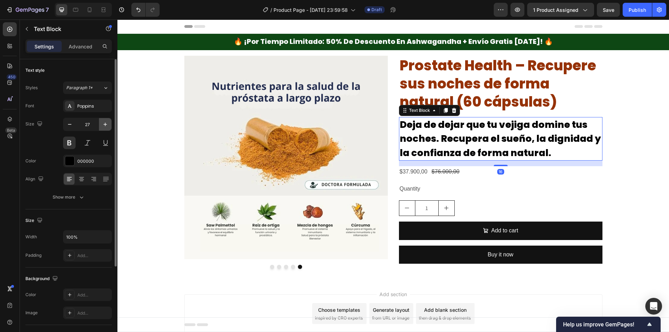
click at [106, 123] on icon "button" at bounding box center [105, 124] width 7 height 7
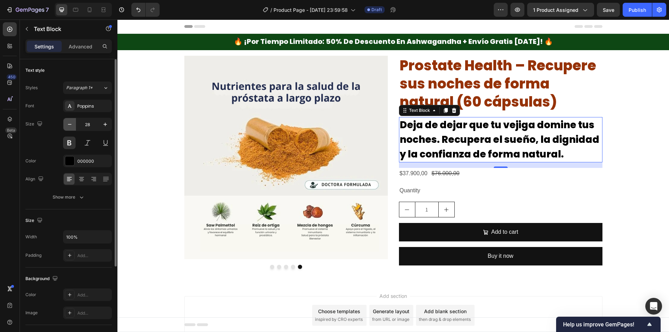
click at [69, 124] on icon "button" at bounding box center [69, 124] width 7 height 7
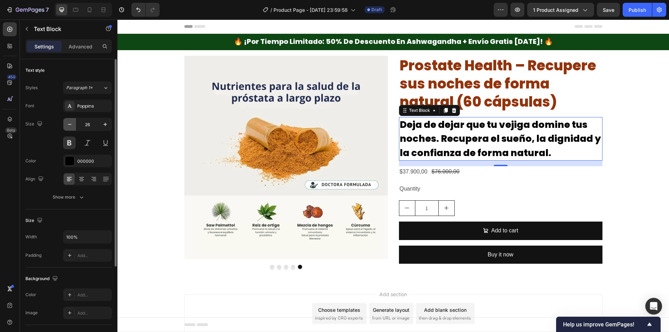
click at [69, 124] on icon "button" at bounding box center [69, 124] width 7 height 7
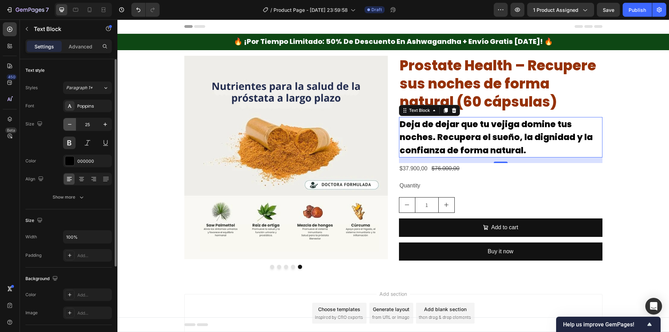
click at [69, 124] on icon "button" at bounding box center [69, 124] width 7 height 7
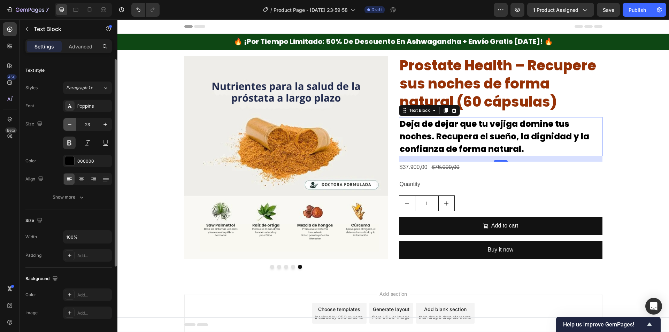
click at [69, 124] on icon "button" at bounding box center [69, 124] width 7 height 7
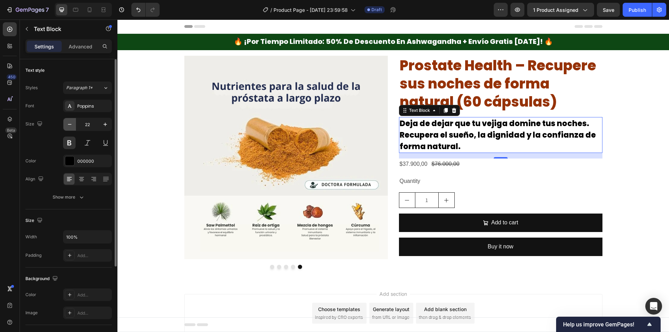
click at [69, 124] on icon "button" at bounding box center [69, 124] width 7 height 7
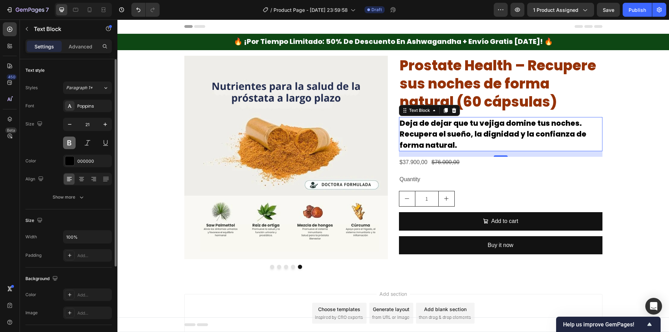
click at [67, 145] on button at bounding box center [69, 143] width 13 height 13
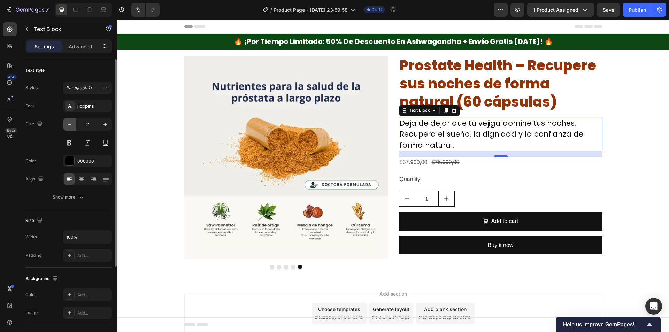
click at [73, 125] on icon "button" at bounding box center [69, 124] width 7 height 7
type input "20"
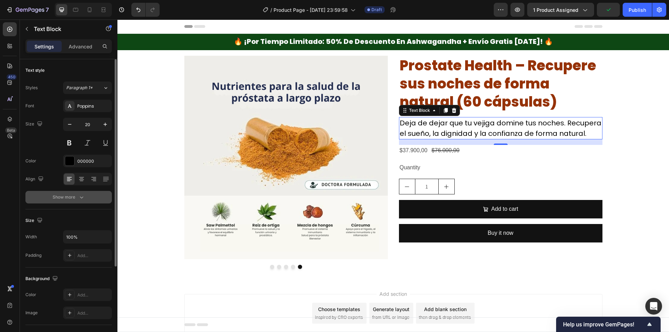
click at [77, 195] on div "Show more" at bounding box center [69, 197] width 32 height 7
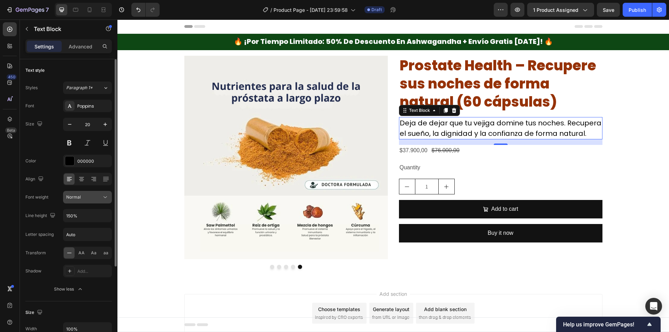
click at [105, 197] on icon at bounding box center [105, 197] width 7 height 7
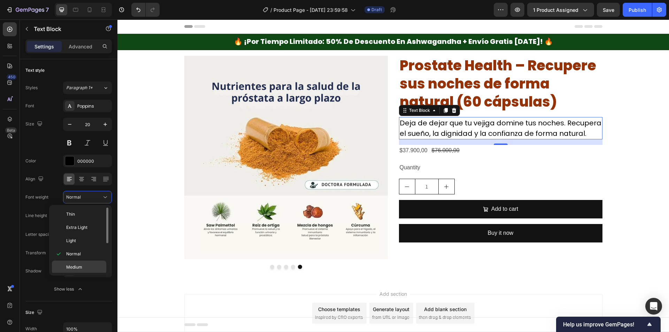
click at [93, 261] on div "Medium" at bounding box center [79, 267] width 54 height 13
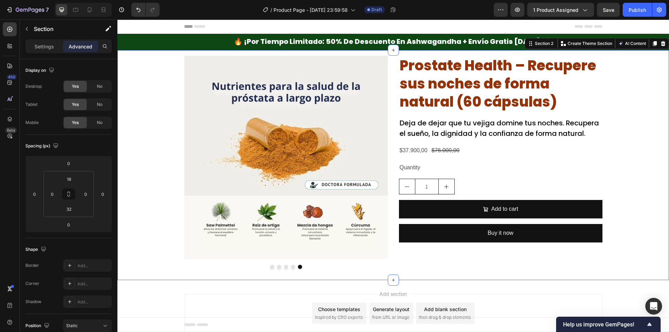
click at [636, 163] on div "Image Image Image Image Image Carousel Prostate Health – Recupere sus noches de…" at bounding box center [394, 162] width 552 height 213
click at [422, 147] on div "$37.900,00" at bounding box center [413, 151] width 29 height 12
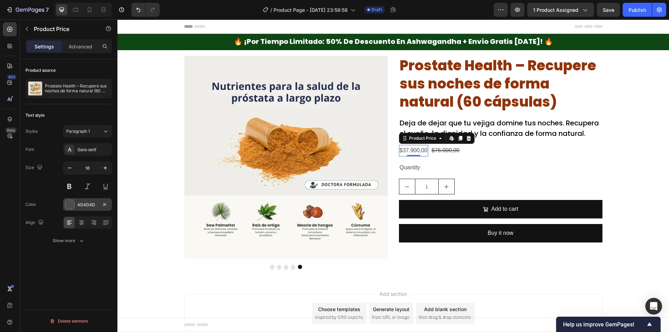
click at [71, 208] on div at bounding box center [69, 204] width 9 height 9
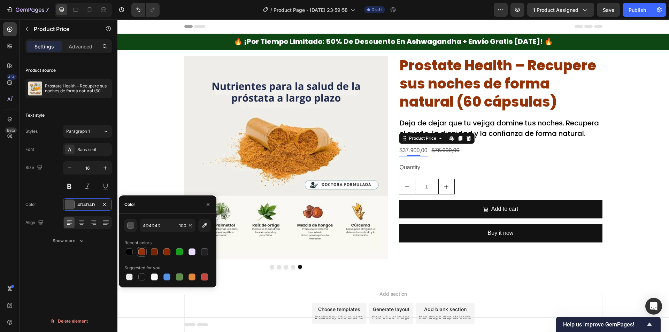
click at [142, 252] on div at bounding box center [141, 252] width 7 height 7
type input "963207"
click at [423, 87] on h2 "Prostate Health – Recupere sus noches de forma natural (60 cápsulas)" at bounding box center [501, 84] width 204 height 56
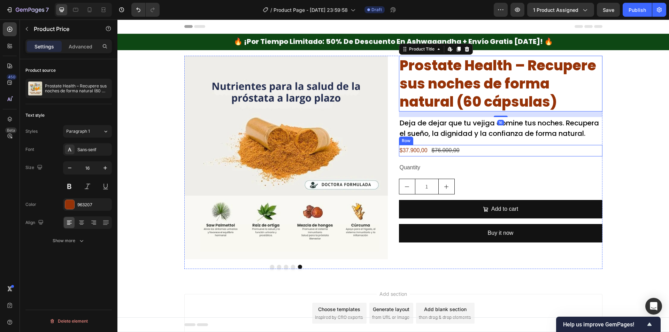
click at [402, 150] on div "$37.900,00" at bounding box center [413, 151] width 29 height 12
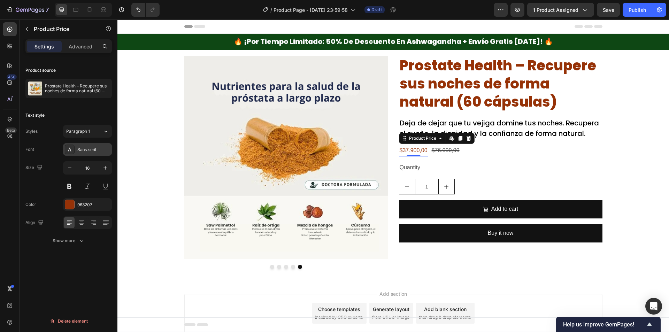
click at [76, 146] on div "Sans-serif" at bounding box center [87, 149] width 49 height 13
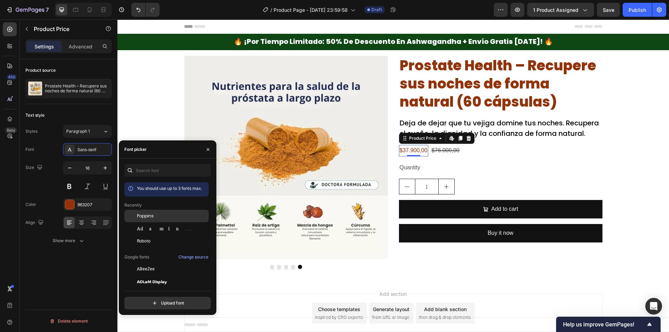
click at [136, 212] on div at bounding box center [130, 216] width 13 height 13
click at [100, 171] on button "button" at bounding box center [105, 168] width 13 height 13
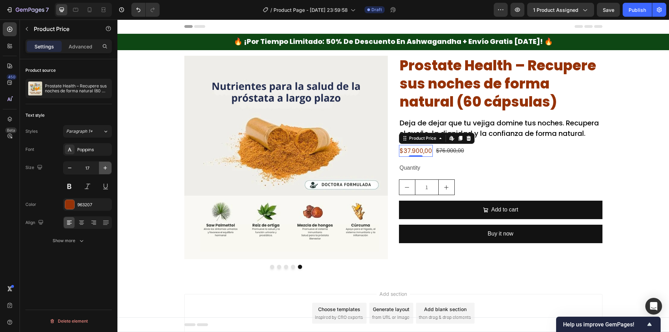
click at [100, 171] on button "button" at bounding box center [105, 168] width 13 height 13
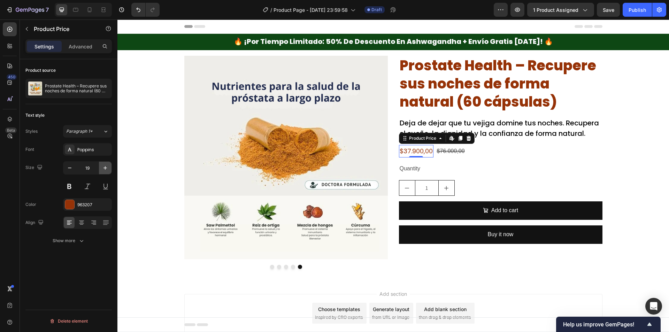
click at [100, 171] on button "button" at bounding box center [105, 168] width 13 height 13
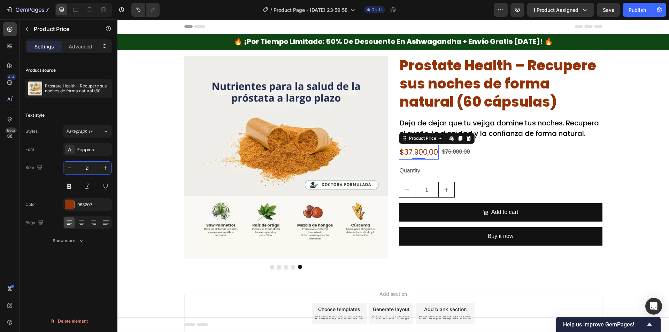
click at [84, 168] on input "21" at bounding box center [87, 168] width 23 height 13
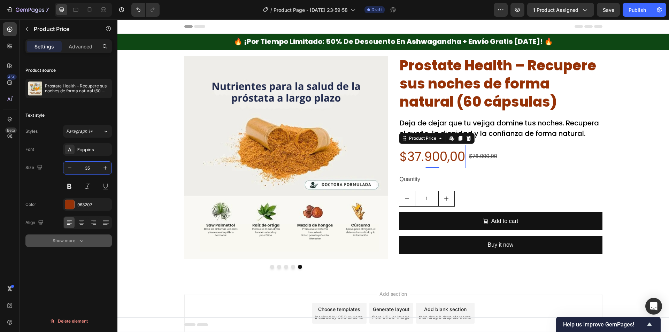
type input "35"
click at [74, 237] on button "Show more" at bounding box center [68, 241] width 86 height 13
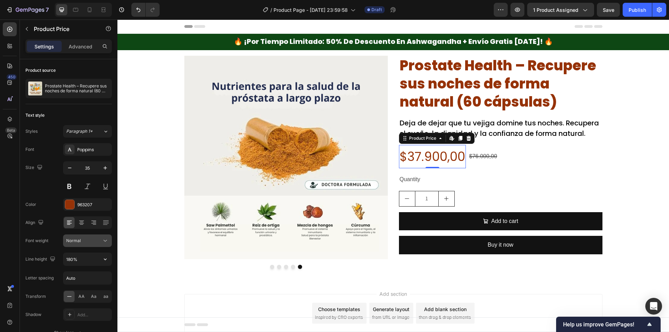
click at [101, 241] on div "Normal" at bounding box center [84, 241] width 36 height 6
click at [86, 297] on span "Extra Bold" at bounding box center [76, 297] width 20 height 6
click at [487, 159] on div "$76.000,00" at bounding box center [484, 157] width 29 height 12
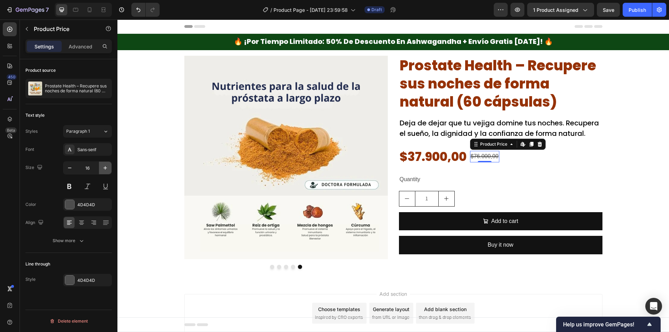
click at [107, 165] on icon "button" at bounding box center [105, 168] width 7 height 7
type input "20"
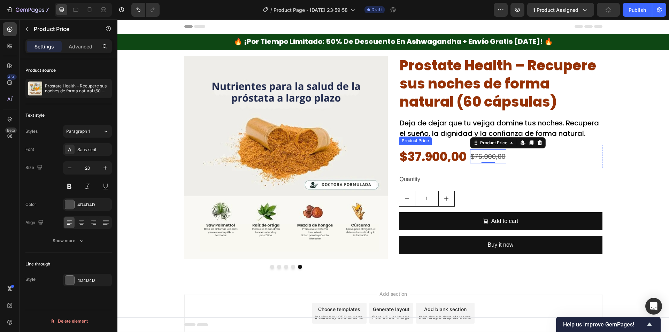
click at [434, 154] on div "$37.900,00" at bounding box center [433, 156] width 68 height 23
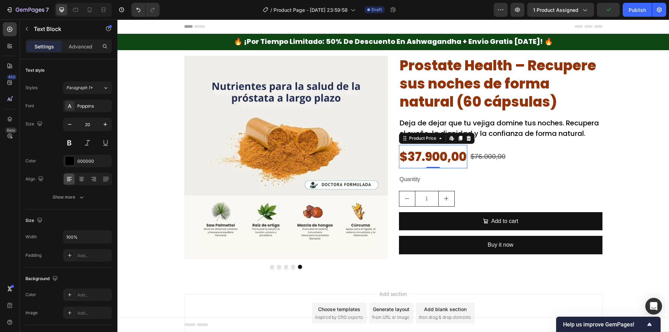
click at [537, 130] on p "Deja de dejar que tu vejiga domine tus noches. Recupera el sueño, la dignidad y…" at bounding box center [501, 128] width 202 height 21
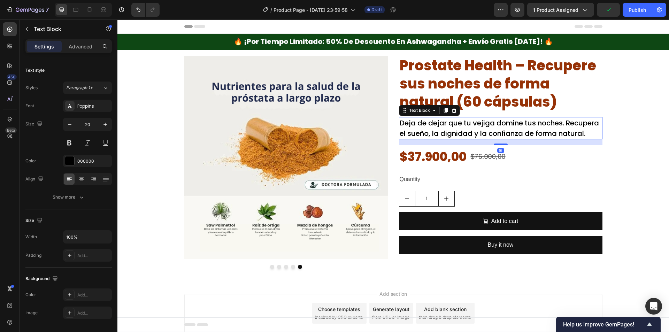
click at [76, 51] on div "Advanced" at bounding box center [80, 46] width 35 height 11
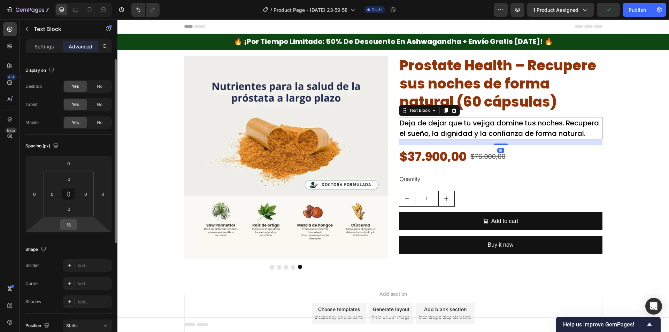
click at [66, 225] on input "16" at bounding box center [69, 225] width 14 height 10
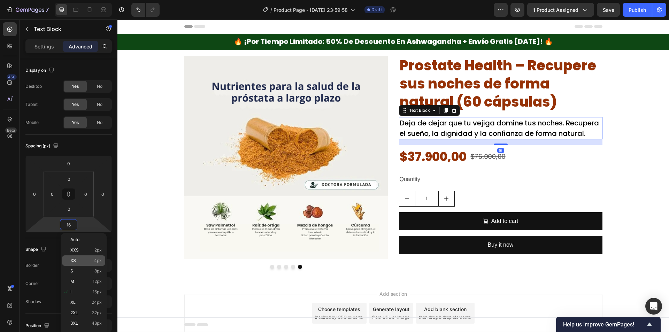
click at [102, 262] on div "XS 4px" at bounding box center [83, 261] width 43 height 10
type input "4"
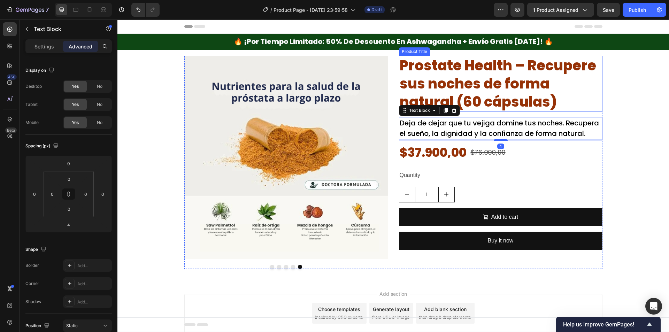
click at [492, 91] on h2 "Prostate Health – Recupere sus noches de forma natural (60 cápsulas)" at bounding box center [501, 84] width 204 height 56
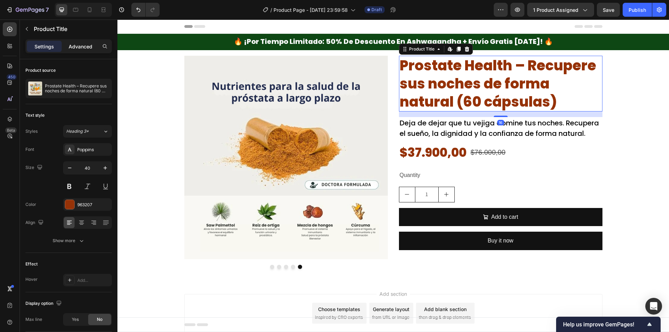
click at [70, 47] on p "Advanced" at bounding box center [81, 46] width 24 height 7
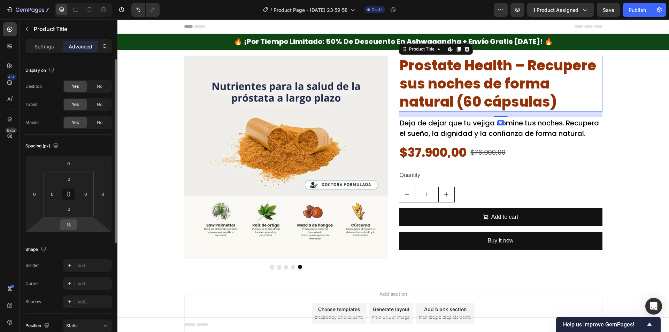
click at [71, 229] on input "16" at bounding box center [69, 225] width 14 height 10
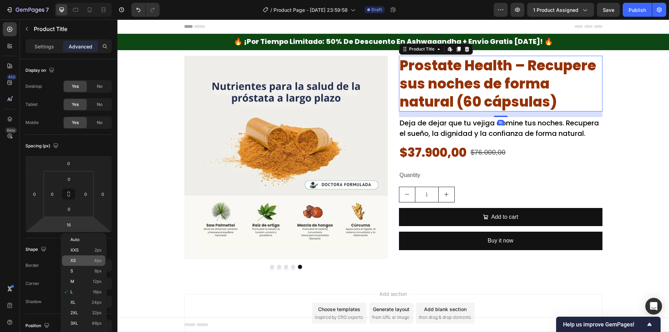
click at [91, 264] on div "XS 4px" at bounding box center [83, 261] width 43 height 10
type input "4"
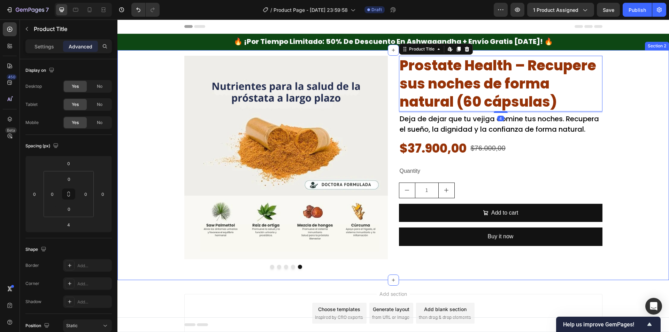
click at [614, 189] on div "Image Image Image Image Image Carousel Prostate Health – Recupere sus noches de…" at bounding box center [394, 162] width 552 height 213
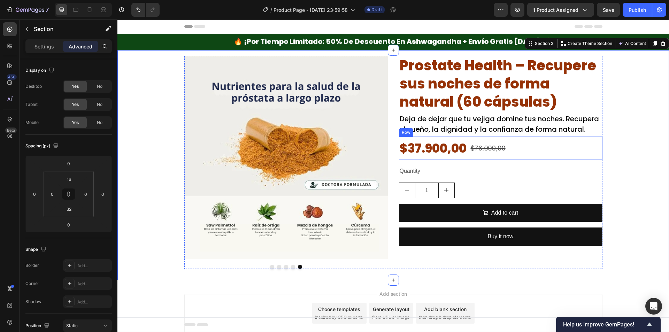
click at [536, 155] on div "$37.900,00 Product Price Product Price $76.000,00 Product Price Product Price R…" at bounding box center [501, 148] width 204 height 23
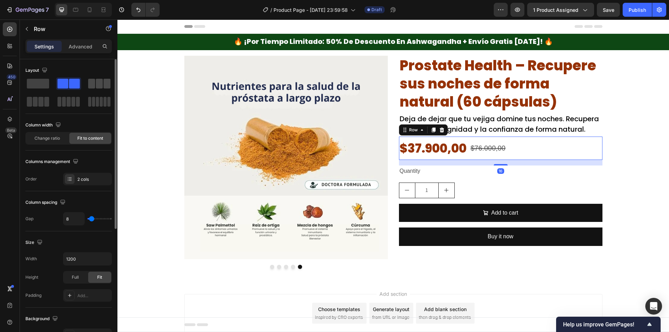
drag, startPoint x: 92, startPoint y: 83, endPoint x: 33, endPoint y: 85, distance: 58.6
click at [92, 83] on span at bounding box center [91, 84] width 7 height 10
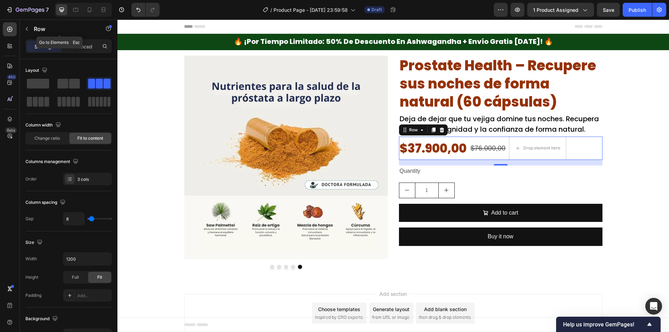
click at [32, 31] on div "Row" at bounding box center [59, 29] width 79 height 18
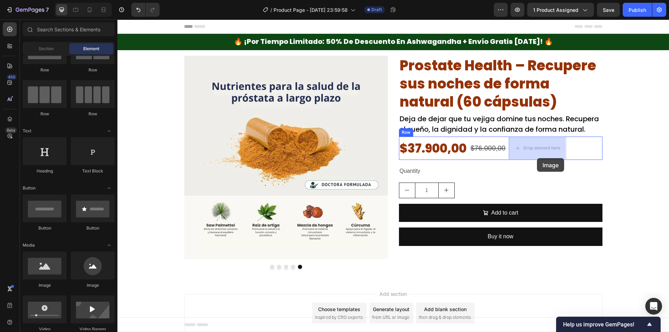
drag, startPoint x: 158, startPoint y: 277, endPoint x: 537, endPoint y: 158, distance: 397.9
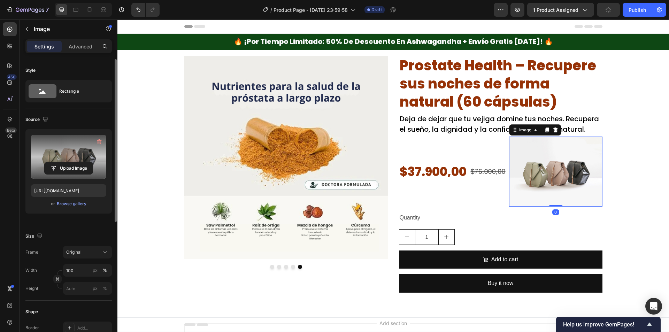
click at [100, 171] on div "Upload Image" at bounding box center [68, 168] width 75 height 13
click at [75, 157] on label at bounding box center [68, 157] width 75 height 44
click at [75, 162] on input "file" at bounding box center [69, 168] width 48 height 12
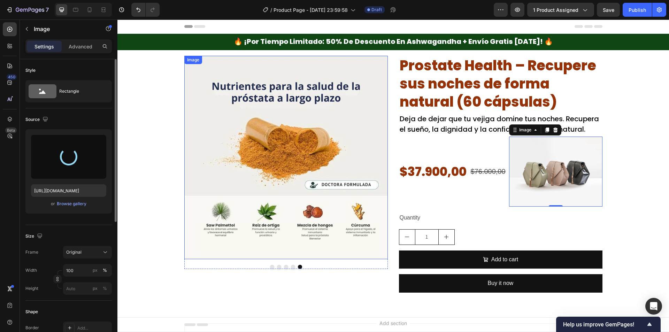
type input "https://cdn.shopify.com/s/files/1/0942/9106/7229/files/gempages_571795456183501…"
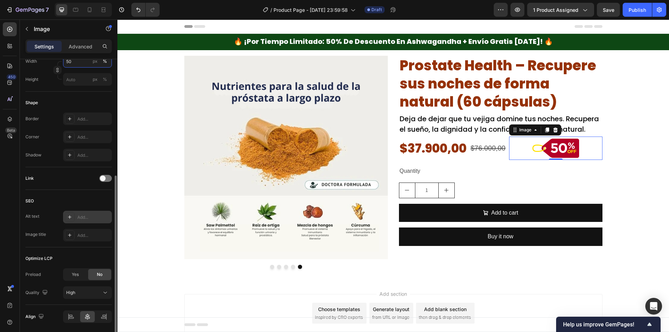
scroll to position [234, 0]
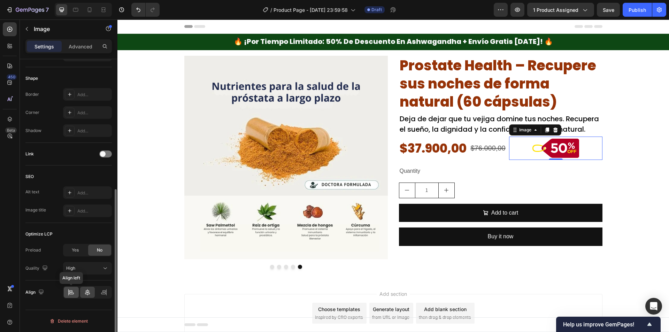
type input "50"
click at [71, 292] on icon at bounding box center [70, 291] width 3 height 2
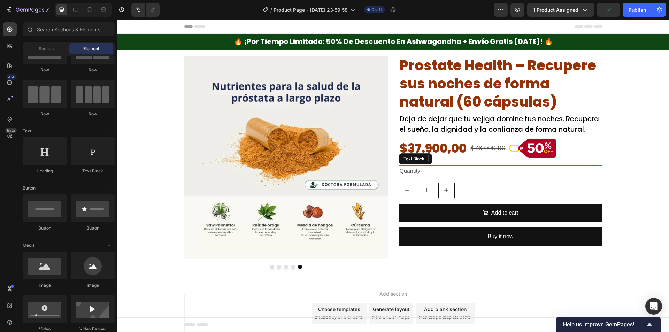
click at [518, 167] on div "Quantity" at bounding box center [501, 172] width 204 height 12
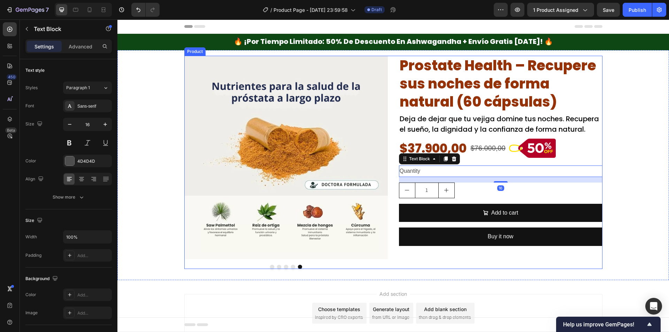
click at [600, 159] on div at bounding box center [555, 148] width 93 height 23
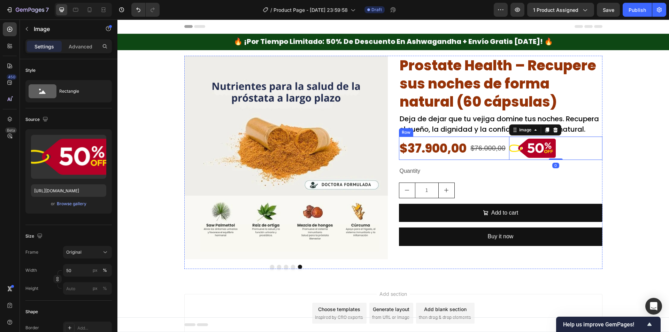
click at [502, 157] on div "$76.000,00 Product Price Product Price" at bounding box center [488, 148] width 36 height 23
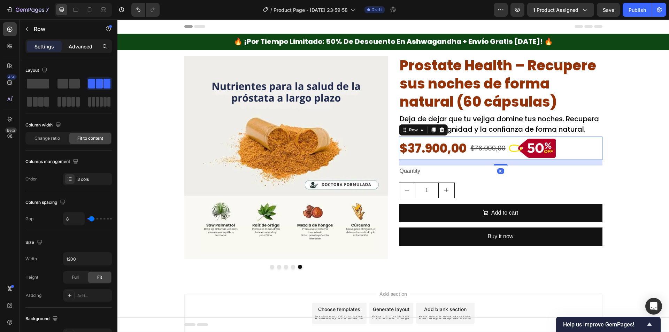
click at [75, 46] on p "Advanced" at bounding box center [81, 46] width 24 height 7
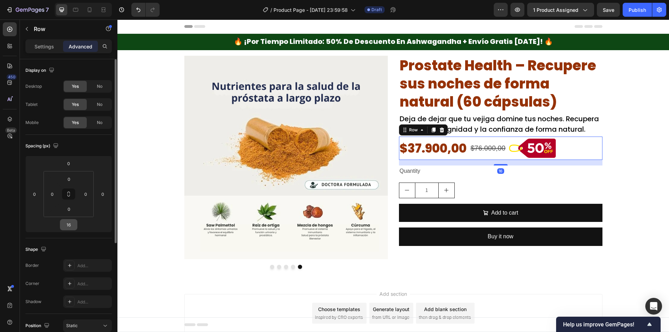
click at [73, 230] on input "16" at bounding box center [69, 225] width 14 height 10
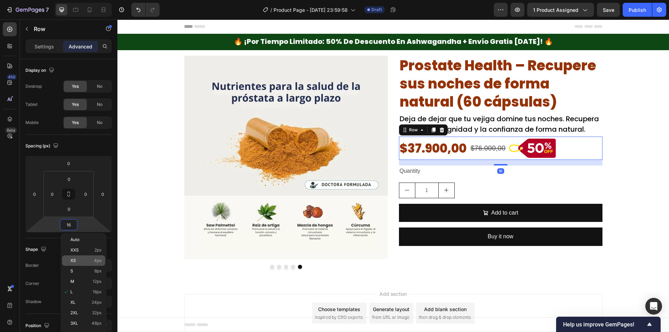
click at [98, 263] on span "4px" at bounding box center [98, 260] width 8 height 5
type input "4"
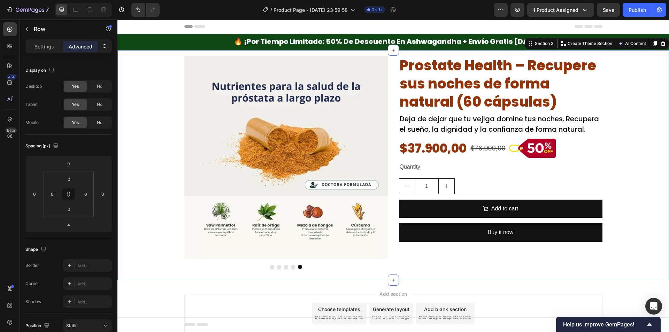
drag, startPoint x: 612, startPoint y: 156, endPoint x: 606, endPoint y: 157, distance: 5.4
click at [612, 156] on div "Image Image Image Image Image Carousel Prostate Health – Recupere sus noches de…" at bounding box center [394, 162] width 552 height 213
click at [435, 170] on div "Quantity" at bounding box center [501, 167] width 204 height 12
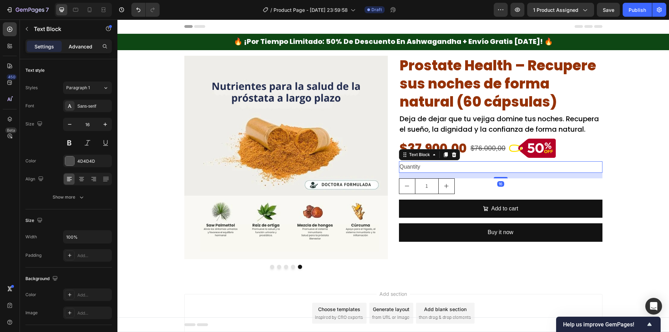
click at [79, 44] on p "Advanced" at bounding box center [81, 46] width 24 height 7
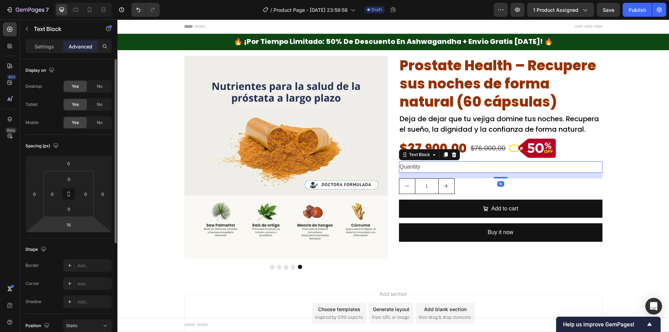
click at [69, 229] on input "16" at bounding box center [69, 225] width 14 height 10
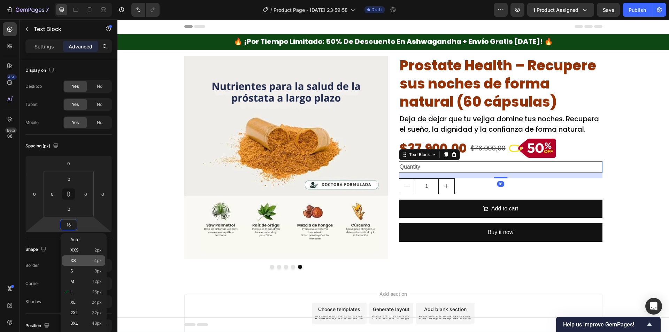
click at [94, 264] on div "XS 4px" at bounding box center [83, 261] width 43 height 10
type input "4"
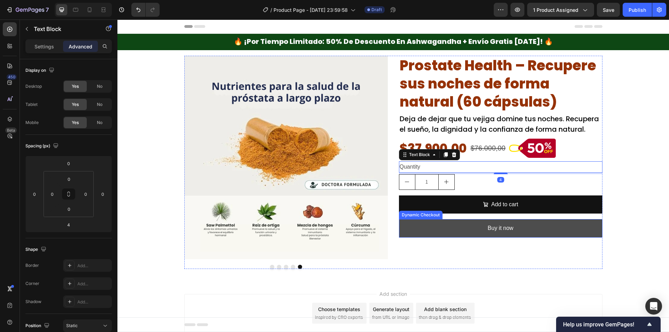
click at [410, 230] on button "Buy it now" at bounding box center [501, 228] width 204 height 18
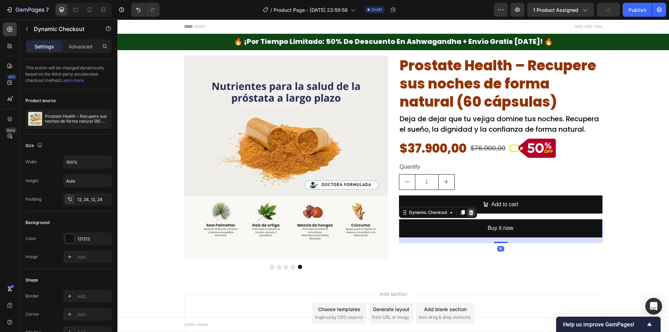
click at [469, 213] on icon at bounding box center [471, 212] width 5 height 5
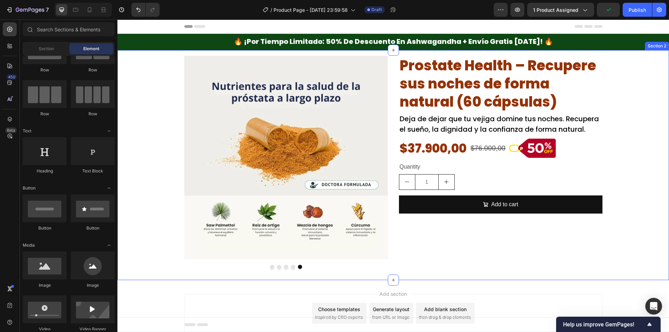
click at [624, 158] on div "Image Image Image Image Image Carousel Prostate Health – Recupere sus noches de…" at bounding box center [394, 162] width 552 height 213
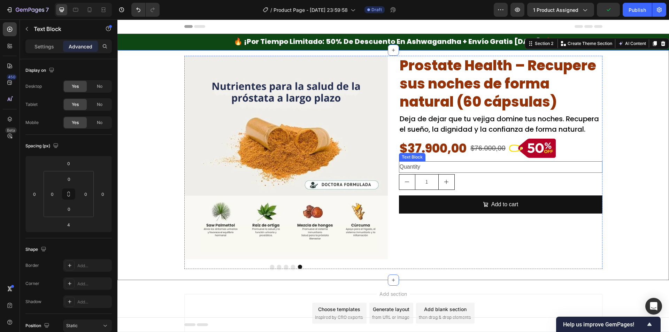
click at [431, 171] on div "Quantity" at bounding box center [501, 167] width 204 height 12
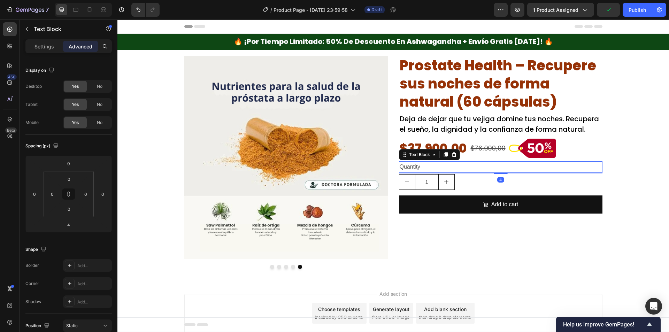
click at [431, 172] on div "Quantity" at bounding box center [501, 167] width 204 height 12
click at [431, 172] on p "Quantity" at bounding box center [501, 167] width 202 height 10
click at [41, 51] on div "Settings" at bounding box center [44, 46] width 35 height 11
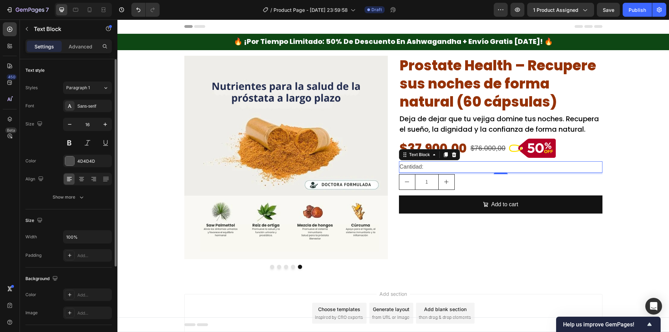
click at [88, 113] on div "Font Sans-serif Size 16 Color 4D4D4D Align Show more" at bounding box center [68, 152] width 86 height 104
click at [92, 110] on div "Sans-serif" at bounding box center [87, 106] width 49 height 13
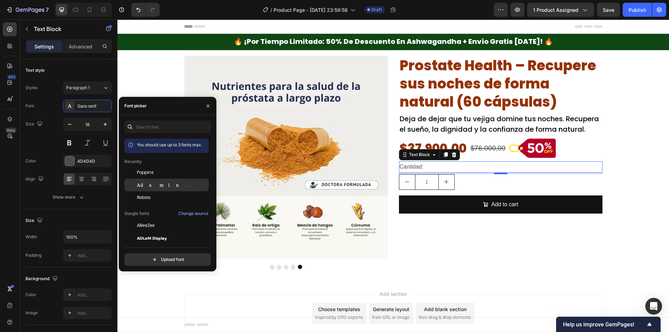
click at [141, 180] on div "Adamina" at bounding box center [166, 185] width 84 height 13
click at [149, 174] on span "Poppins" at bounding box center [145, 172] width 17 height 6
click at [90, 162] on div "4D4D4D" at bounding box center [87, 161] width 20 height 6
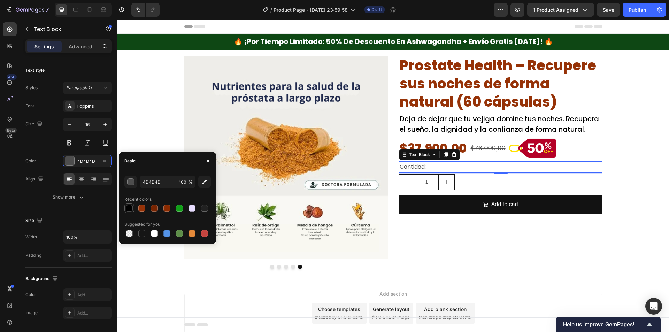
click at [130, 209] on div at bounding box center [129, 208] width 7 height 7
type input "000000"
click at [103, 122] on icon "button" at bounding box center [105, 124] width 7 height 7
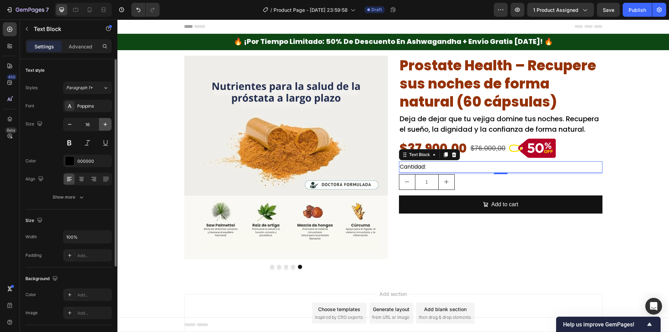
click at [103, 122] on icon "button" at bounding box center [105, 124] width 7 height 7
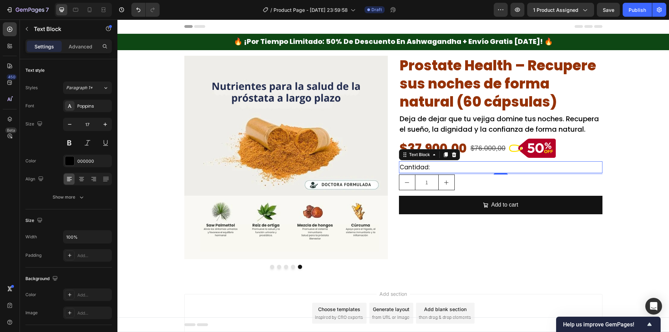
type input "18"
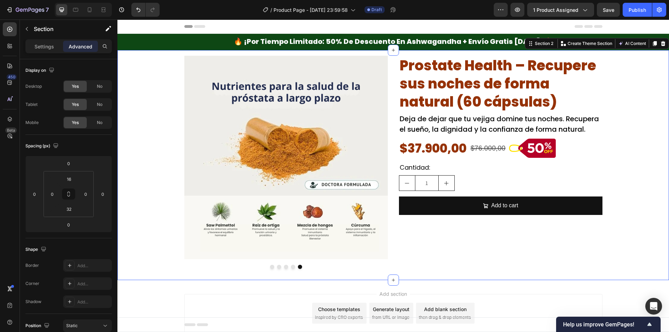
click at [124, 113] on div "Image Image Image Image Image Carousel Prostate Health – Recupere sus noches de…" at bounding box center [394, 162] width 552 height 213
click at [638, 159] on div "Image Image Image Image Image Carousel Prostate Health – Recupere sus noches de…" at bounding box center [394, 162] width 552 height 213
click at [652, 152] on div "Image Image Image Image Image Carousel Prostate Health – Recupere sus noches de…" at bounding box center [394, 162] width 552 height 213
click at [270, 267] on button "Dot" at bounding box center [272, 267] width 4 height 4
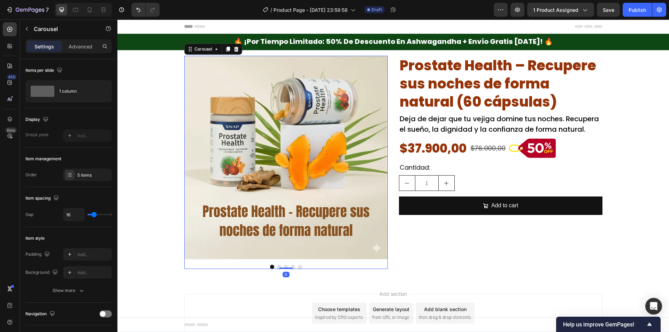
click at [277, 267] on button "Dot" at bounding box center [279, 267] width 4 height 4
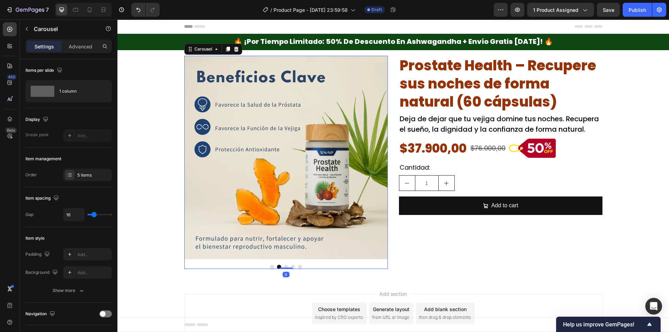
click at [286, 266] on div at bounding box center [286, 267] width 204 height 4
click at [280, 266] on div at bounding box center [286, 267] width 204 height 4
click at [284, 266] on button "Dot" at bounding box center [286, 267] width 4 height 4
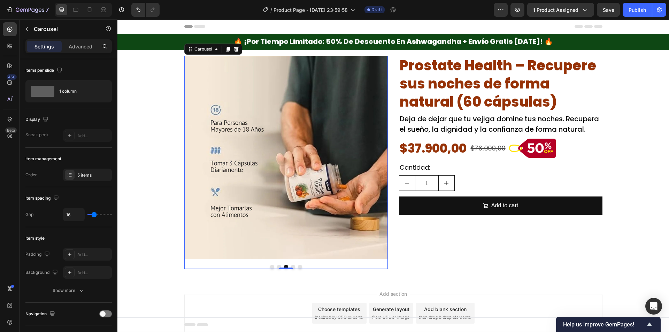
click at [291, 267] on button "Dot" at bounding box center [293, 267] width 4 height 4
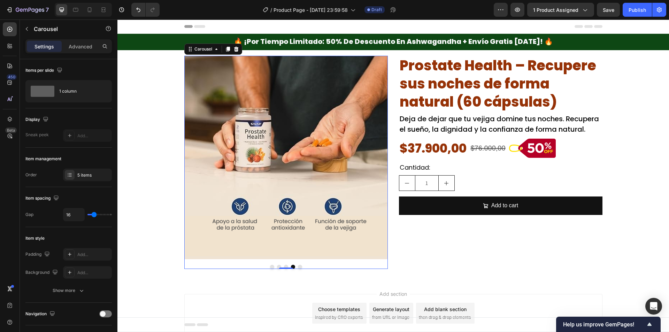
click at [294, 266] on div at bounding box center [286, 267] width 204 height 4
click at [298, 267] on button "Dot" at bounding box center [300, 267] width 4 height 4
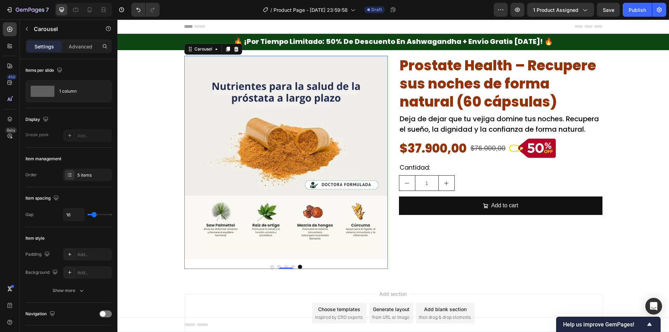
click at [270, 266] on button "Dot" at bounding box center [272, 267] width 4 height 4
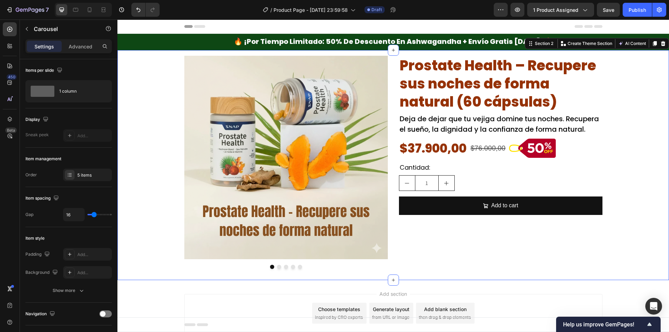
click at [635, 232] on div "Image Image Image Image Image Carousel Prostate Health – Recupere sus noches de…" at bounding box center [394, 162] width 552 height 213
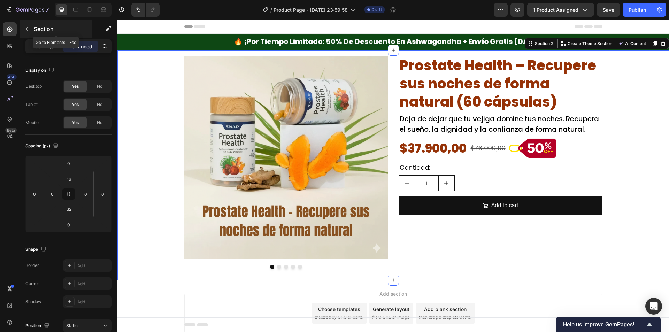
click at [30, 31] on button "button" at bounding box center [26, 28] width 11 height 11
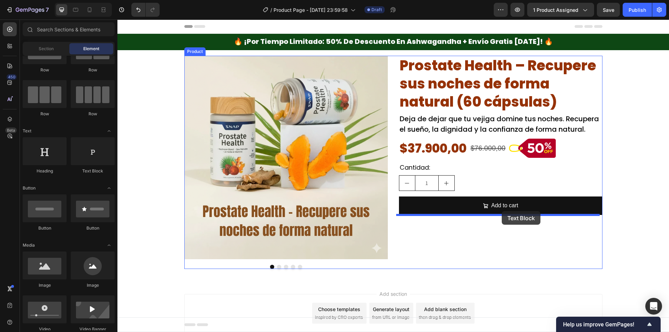
drag, startPoint x: 207, startPoint y: 180, endPoint x: 502, endPoint y: 211, distance: 296.7
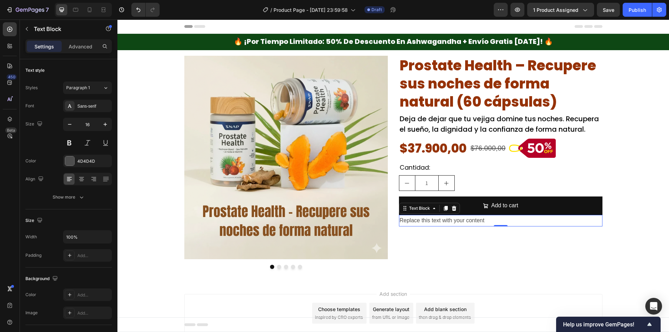
click at [484, 219] on div "Replace this text with your content" at bounding box center [501, 221] width 204 height 12
click at [483, 219] on p "Replace this text with your content" at bounding box center [501, 221] width 202 height 10
click at [82, 112] on div "Sans-serif" at bounding box center [87, 106] width 49 height 13
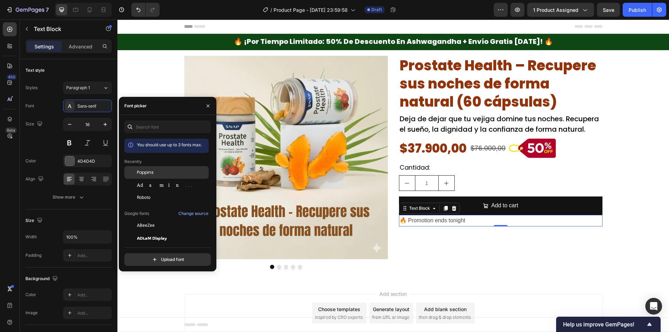
click at [145, 172] on span "Poppins" at bounding box center [145, 172] width 17 height 6
click at [70, 161] on div at bounding box center [69, 161] width 9 height 9
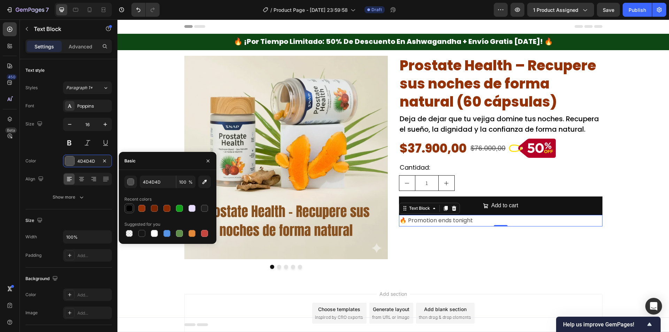
click at [131, 209] on div at bounding box center [129, 208] width 7 height 7
type input "000000"
click at [69, 128] on icon "button" at bounding box center [69, 124] width 7 height 7
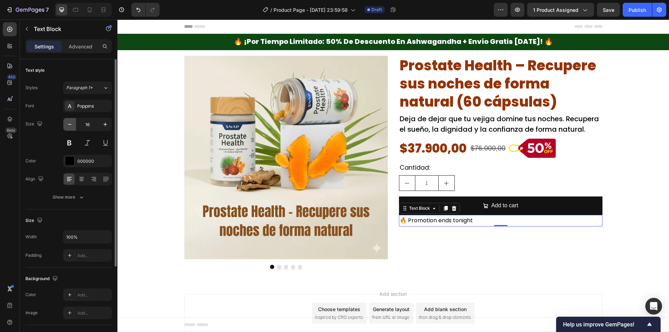
click at [69, 128] on icon "button" at bounding box center [69, 124] width 7 height 7
type input "14"
click at [83, 180] on icon at bounding box center [81, 180] width 5 height 1
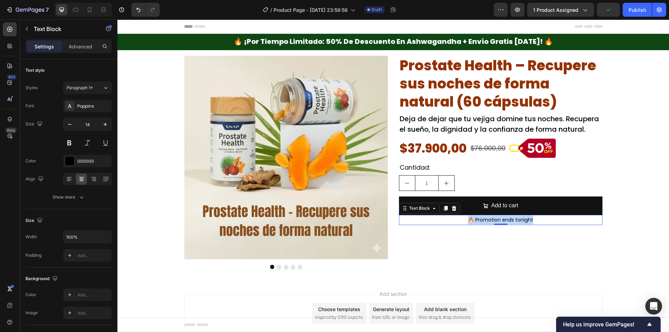
click at [516, 218] on p "🔥 Promotion ends tonight" at bounding box center [501, 220] width 202 height 9
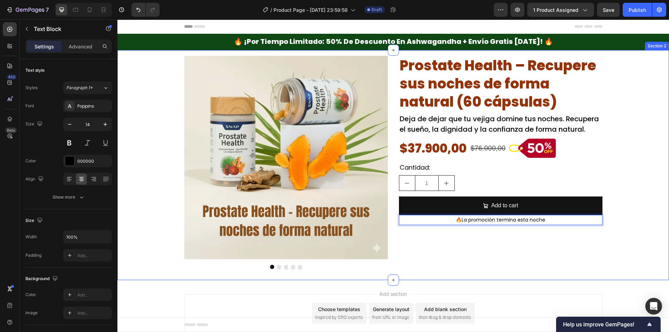
click at [649, 221] on div "Image Image Image Image Image Carousel Prostate Health – Recupere sus noches de…" at bounding box center [394, 162] width 552 height 213
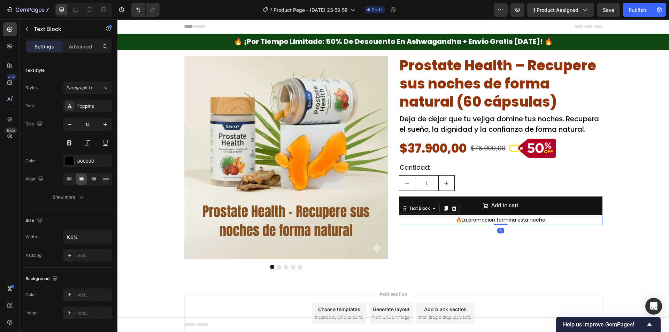
click at [565, 223] on p "🔥La promoción termina esta noche" at bounding box center [501, 220] width 202 height 9
click at [455, 221] on p "🔥La promoción termina esta noche"" at bounding box center [501, 220] width 202 height 9
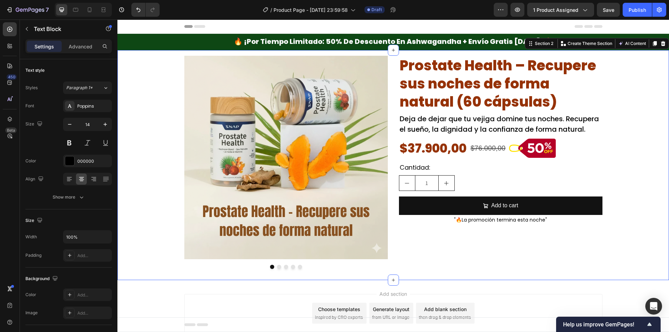
click at [651, 213] on div "Image Image Image Image Image Carousel Prostate Health – Recupere sus noches de…" at bounding box center [394, 162] width 552 height 213
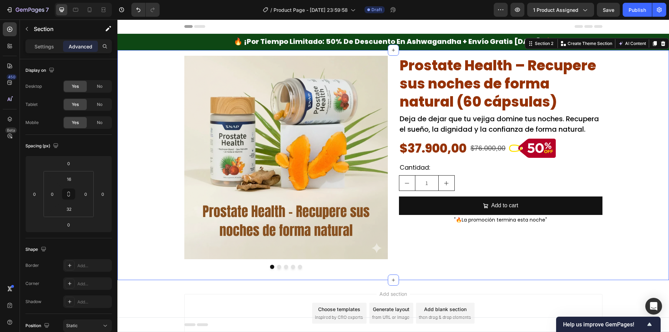
click at [626, 149] on div "Image Image Image Image Image Carousel Prostate Health – Recupere sus noches de…" at bounding box center [394, 162] width 552 height 213
click at [34, 36] on div "Section" at bounding box center [56, 29] width 73 height 18
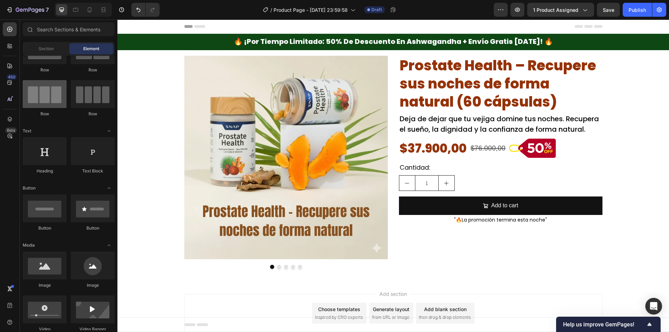
scroll to position [0, 0]
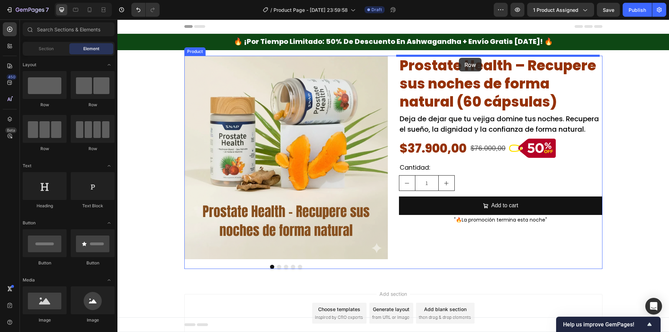
drag, startPoint x: 206, startPoint y: 111, endPoint x: 459, endPoint y: 58, distance: 258.4
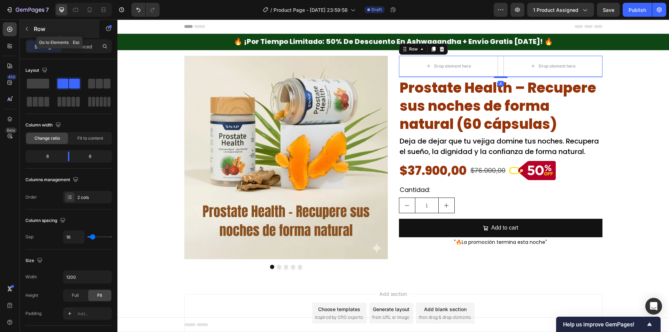
click at [32, 29] on button "button" at bounding box center [26, 28] width 11 height 11
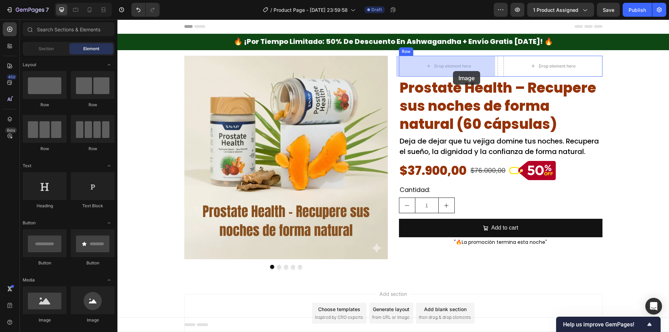
drag, startPoint x: 172, startPoint y: 317, endPoint x: 453, endPoint y: 71, distance: 373.6
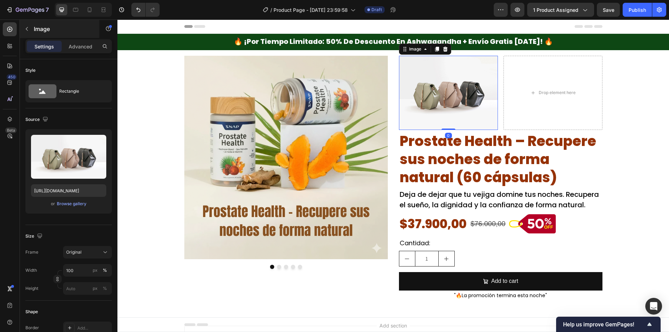
click at [36, 27] on p "Image" at bounding box center [63, 29] width 59 height 8
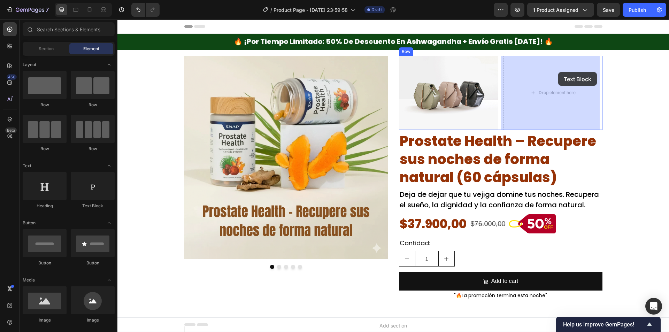
drag, startPoint x: 209, startPoint y: 220, endPoint x: 456, endPoint y: 78, distance: 284.7
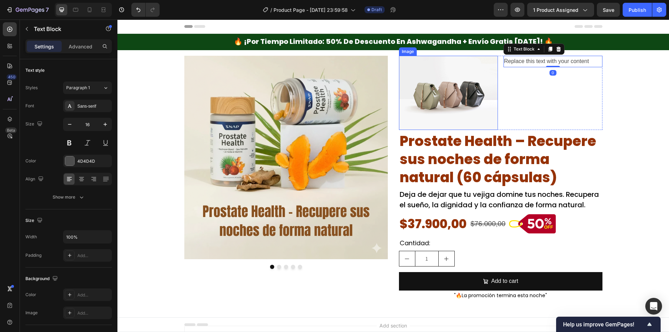
click at [442, 78] on img at bounding box center [448, 93] width 99 height 74
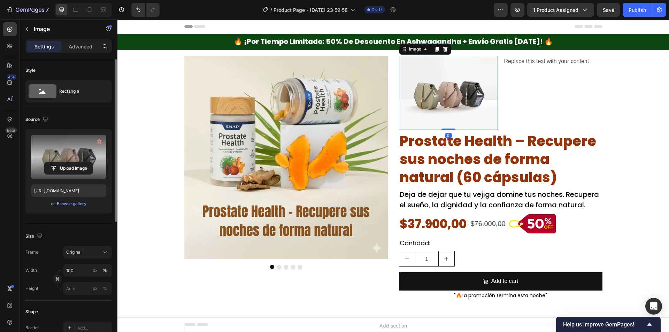
click at [94, 152] on label at bounding box center [68, 157] width 75 height 44
click at [93, 162] on input "file" at bounding box center [69, 168] width 48 height 12
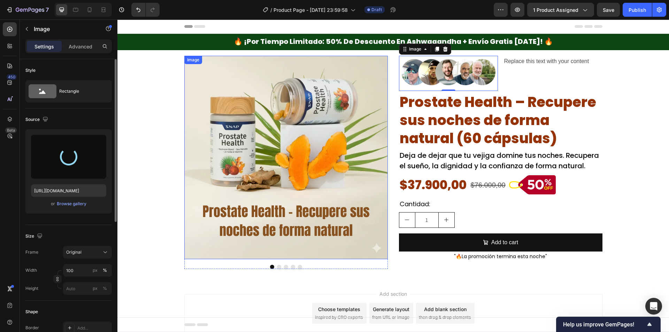
type input "https://cdn.shopify.com/s/files/1/0942/9106/7229/files/gempages_571795456183501…"
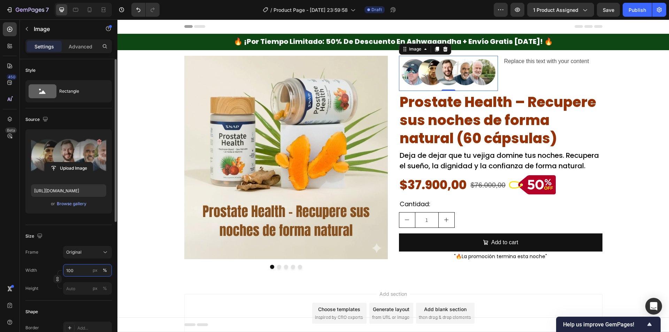
click at [79, 269] on input "100" at bounding box center [87, 270] width 49 height 13
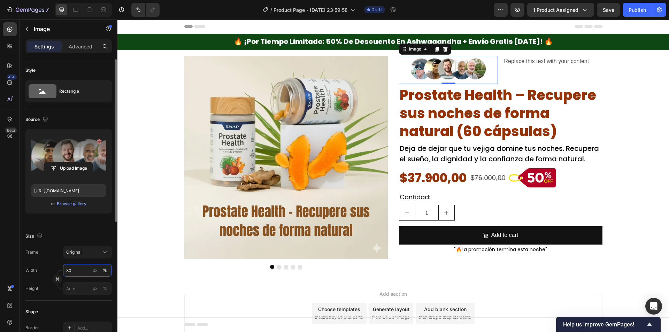
type input "8"
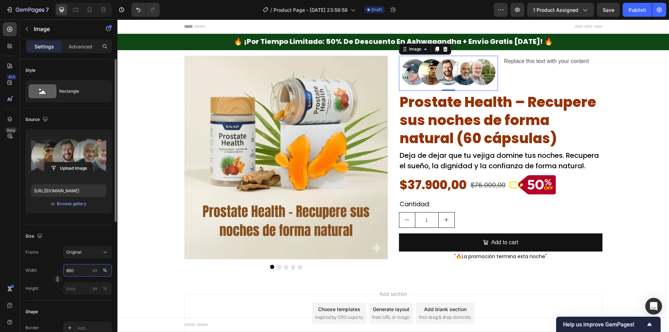
drag, startPoint x: 78, startPoint y: 274, endPoint x: 47, endPoint y: 274, distance: 31.0
click at [47, 274] on div "Width 860 px %" at bounding box center [68, 270] width 86 height 13
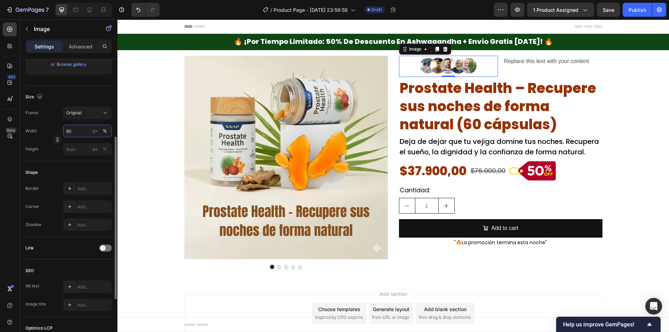
scroll to position [234, 0]
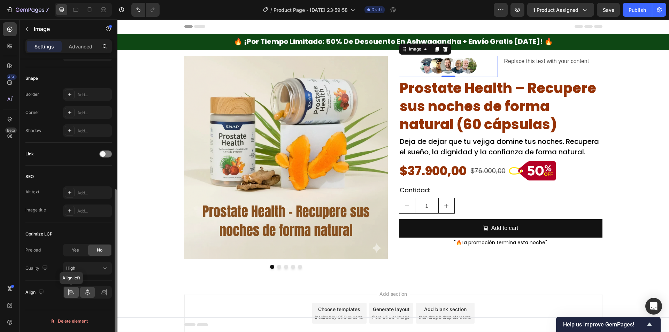
type input "60"
click at [73, 293] on icon at bounding box center [71, 294] width 5 height 2
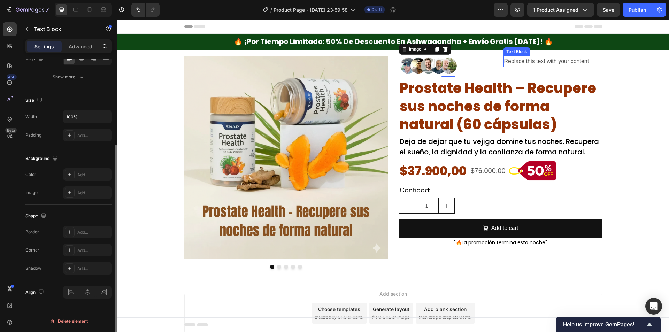
scroll to position [0, 0]
click at [535, 62] on div "Replace this text with your content" at bounding box center [553, 62] width 99 height 12
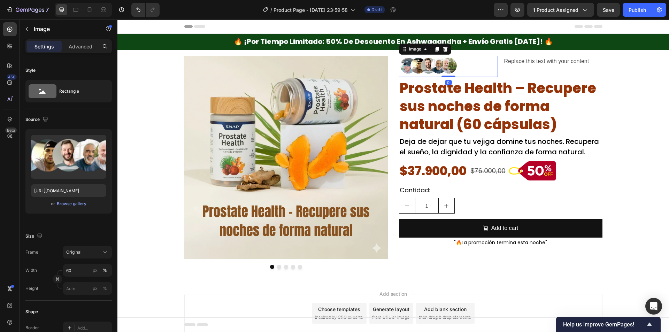
click at [474, 66] on div at bounding box center [448, 66] width 99 height 21
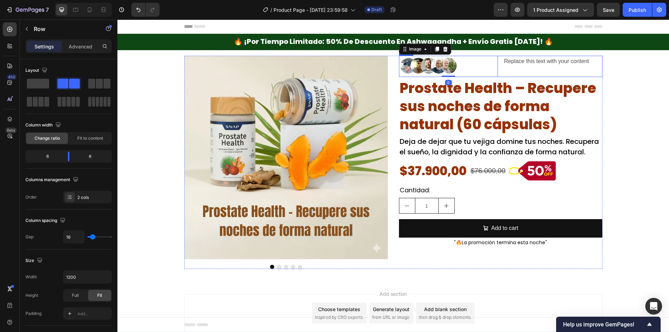
click at [517, 75] on div "Replace this text with your content Text Block" at bounding box center [553, 66] width 99 height 21
click at [85, 138] on span "Fit to content" at bounding box center [90, 138] width 26 height 6
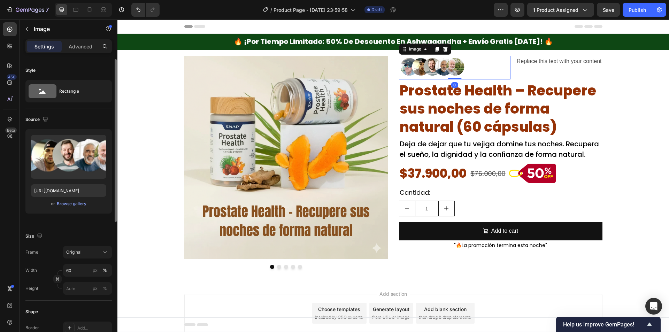
click at [480, 62] on div at bounding box center [455, 68] width 112 height 24
click at [76, 51] on div "Advanced" at bounding box center [80, 46] width 35 height 11
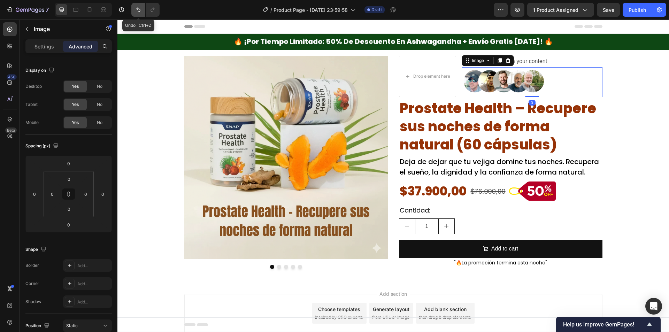
click at [142, 11] on icon "Undo/Redo" at bounding box center [138, 9] width 7 height 7
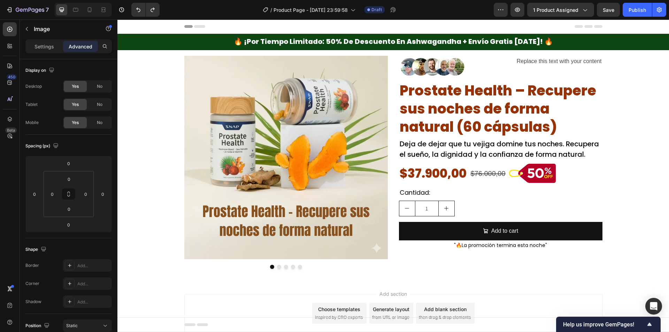
click at [484, 68] on div at bounding box center [455, 68] width 112 height 24
click at [464, 62] on div at bounding box center [455, 68] width 112 height 24
click at [453, 66] on img at bounding box center [432, 68] width 67 height 24
click at [455, 76] on img at bounding box center [432, 68] width 67 height 24
click at [436, 78] on img at bounding box center [432, 68] width 67 height 24
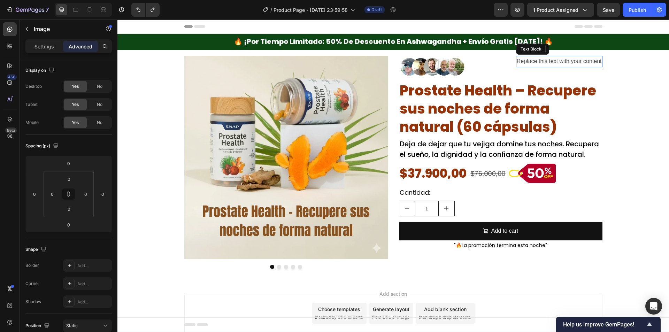
drag, startPoint x: 546, startPoint y: 62, endPoint x: 559, endPoint y: 61, distance: 12.6
click at [547, 62] on div "Replace this text with your content" at bounding box center [559, 62] width 86 height 12
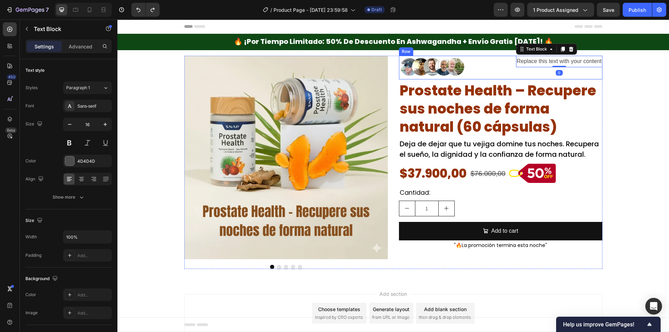
drag, startPoint x: 513, startPoint y: 74, endPoint x: 509, endPoint y: 75, distance: 3.9
click at [512, 74] on div "Image Replace this text with your content Text Block 0 Row" at bounding box center [501, 68] width 204 height 24
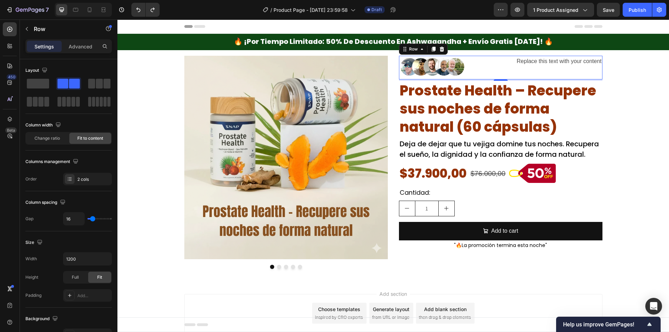
type input "7"
type input "2"
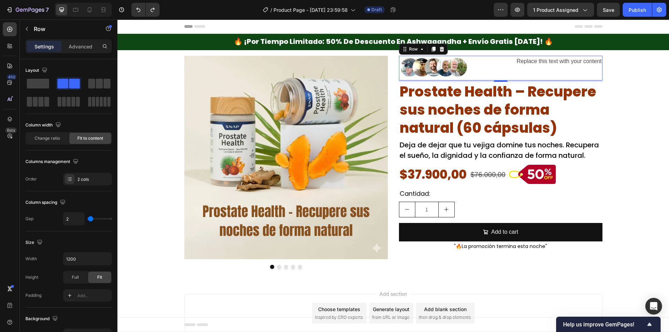
type input "0"
drag, startPoint x: 91, startPoint y: 221, endPoint x: 114, endPoint y: 205, distance: 28.1
type input "0"
click at [88, 220] on input "range" at bounding box center [100, 218] width 24 height 1
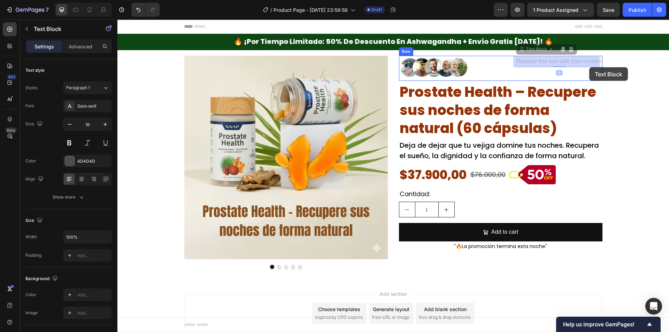
drag, startPoint x: 538, startPoint y: 59, endPoint x: 589, endPoint y: 68, distance: 51.3
click at [589, 68] on div "Header 🔥 ¡por tiempo limitado: 50% de descuento en ashwagandha + envío gratis h…" at bounding box center [394, 193] width 552 height 347
click at [499, 73] on div at bounding box center [457, 68] width 117 height 25
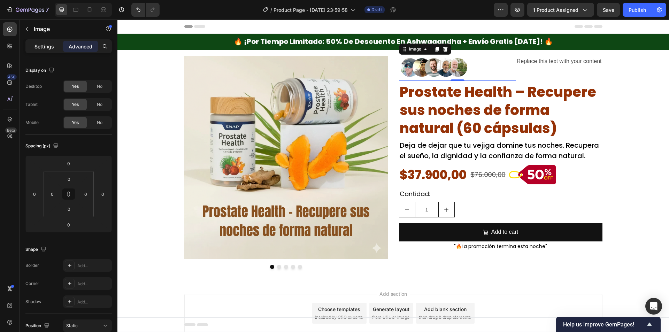
click at [40, 47] on p "Settings" at bounding box center [45, 46] width 20 height 7
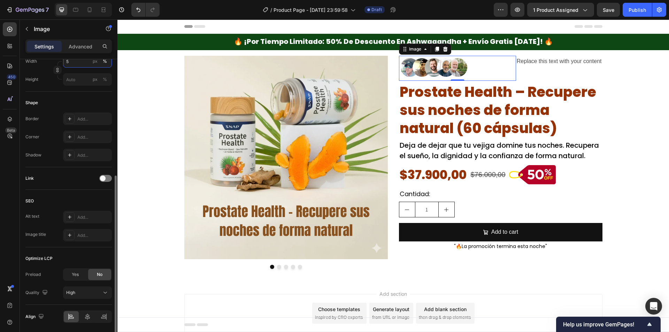
scroll to position [209, 0]
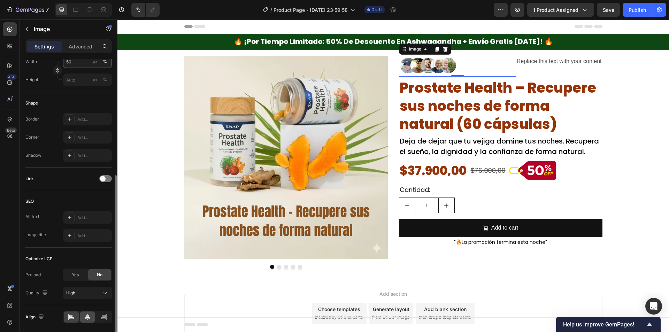
type input "50"
click at [87, 322] on div at bounding box center [87, 317] width 15 height 11
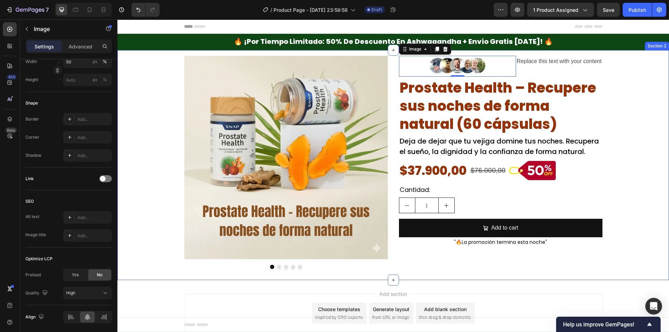
click at [628, 96] on div "Image Image Image Image Image Carousel Image 0 Replace this text with your cont…" at bounding box center [394, 162] width 552 height 213
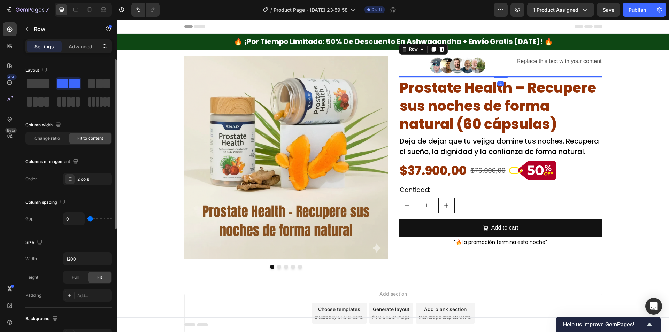
click at [550, 76] on div "Replace this text with your content Text Block" at bounding box center [559, 66] width 86 height 21
click at [63, 143] on div "Change ratio" at bounding box center [47, 138] width 42 height 11
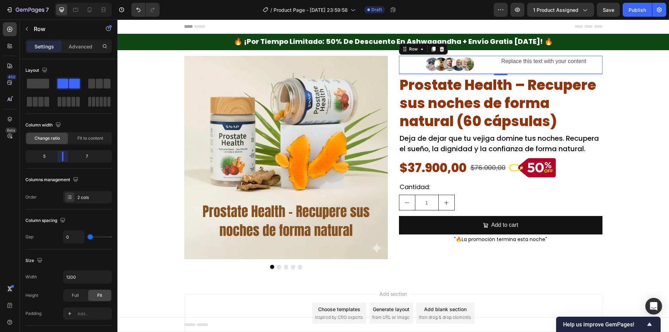
click at [68, 0] on body "7 Version history / Product Page - Sep 25, 23:59:58 Draft Preview 1 product ass…" at bounding box center [334, 0] width 669 height 0
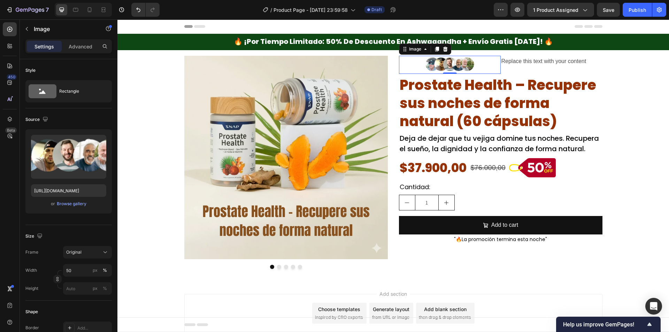
click at [488, 65] on div at bounding box center [450, 65] width 102 height 18
click at [516, 70] on div "Replace this text with your content Text Block" at bounding box center [552, 65] width 102 height 18
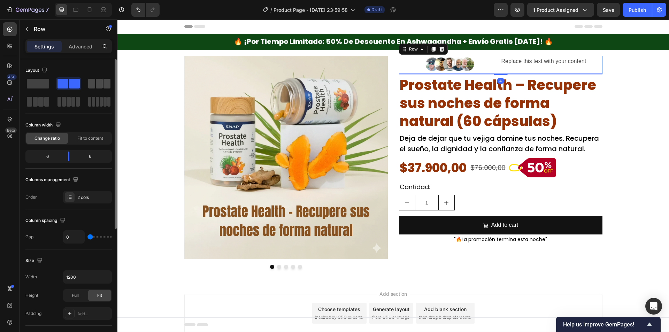
click at [96, 88] on span at bounding box center [99, 84] width 7 height 10
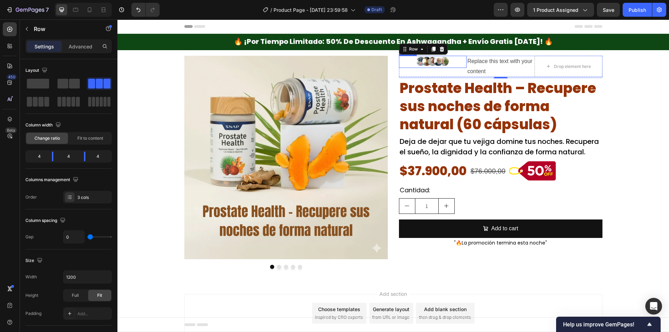
click at [427, 65] on img at bounding box center [433, 62] width 34 height 12
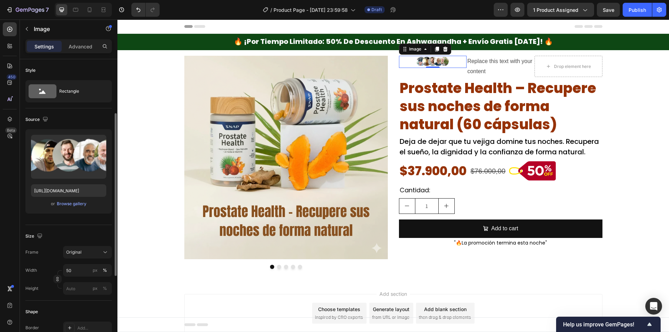
scroll to position [139, 0]
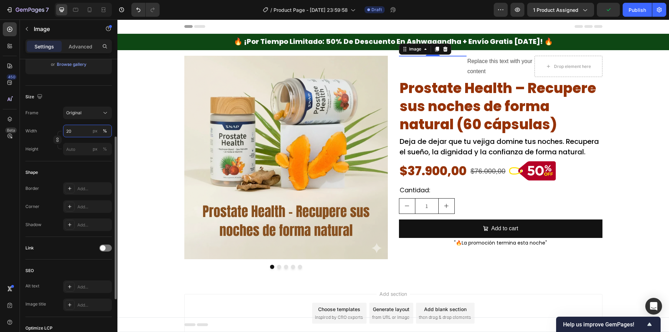
type input "200"
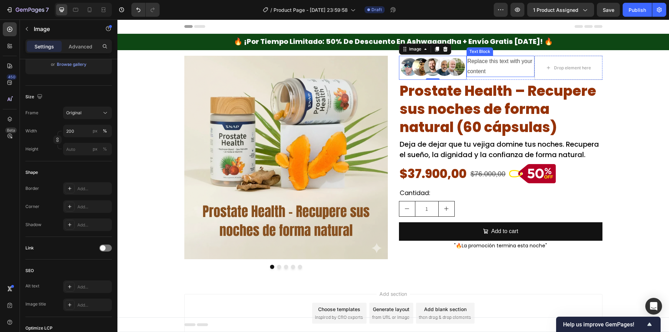
click at [519, 69] on div "Replace this text with your content" at bounding box center [501, 67] width 68 height 22
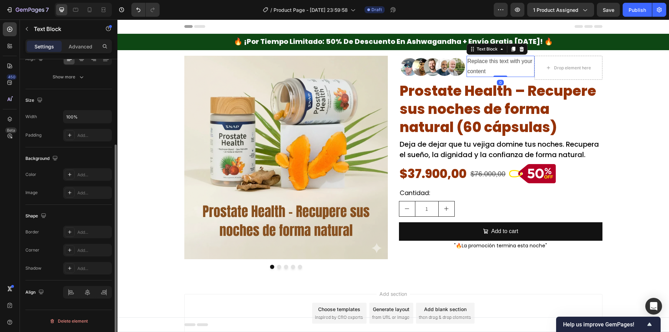
scroll to position [0, 0]
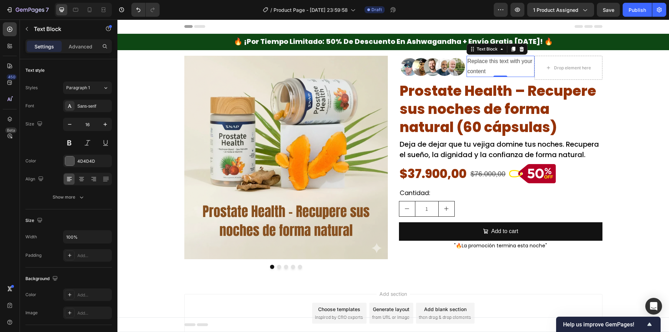
click at [496, 59] on div "Replace this text with your content" at bounding box center [501, 67] width 68 height 22
click at [496, 59] on p "Replace this text with your content" at bounding box center [501, 66] width 67 height 20
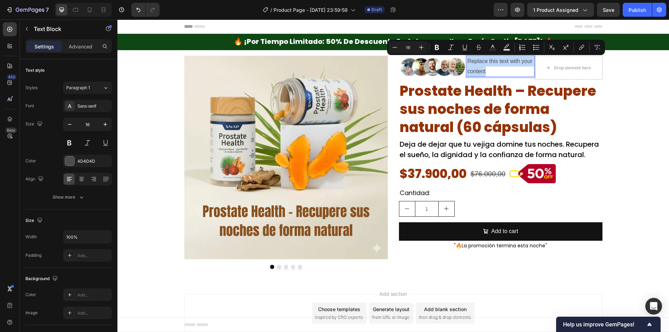
click at [495, 59] on p "Replace this text with your content" at bounding box center [501, 66] width 67 height 20
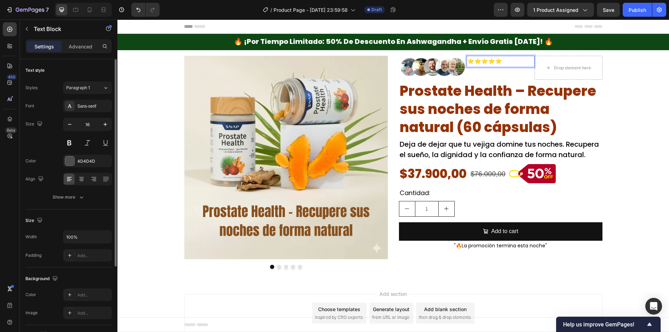
scroll to position [120, 0]
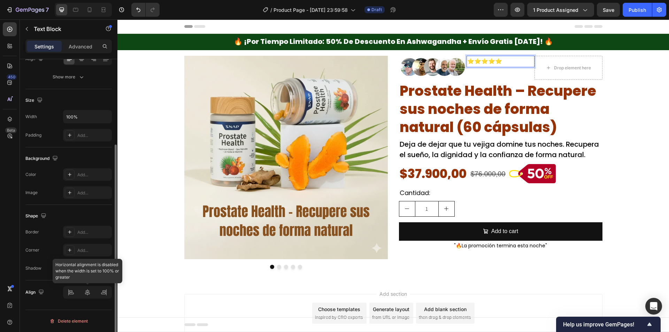
click at [89, 296] on div at bounding box center [87, 292] width 49 height 13
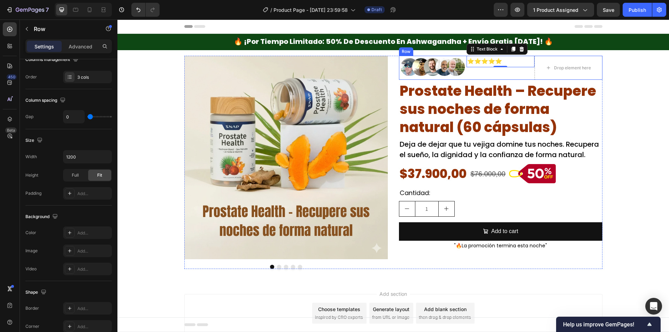
click at [508, 74] on div "⭐⭐⭐⭐⭐ Text Block 0" at bounding box center [501, 68] width 68 height 24
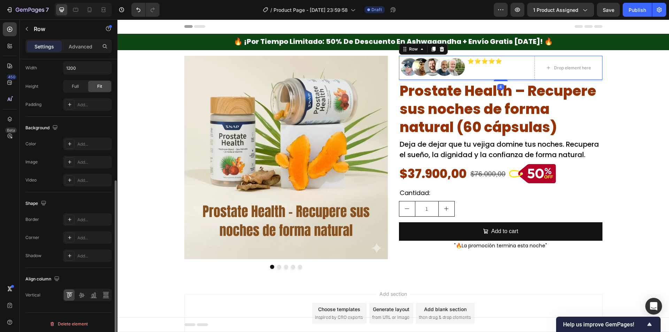
scroll to position [212, 0]
click at [80, 293] on icon at bounding box center [82, 292] width 6 height 5
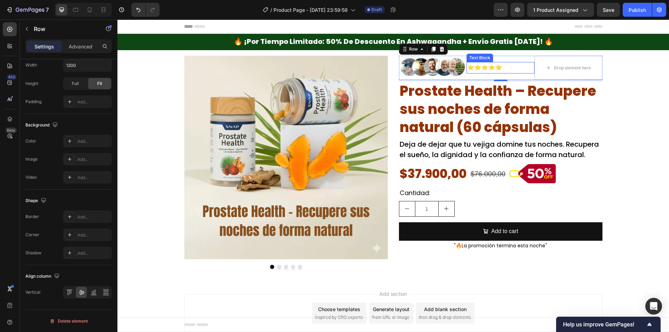
click at [499, 67] on p "⭐⭐⭐⭐⭐" at bounding box center [501, 68] width 67 height 10
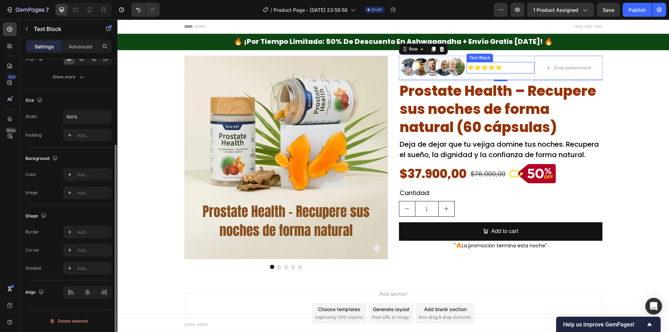
scroll to position [0, 0]
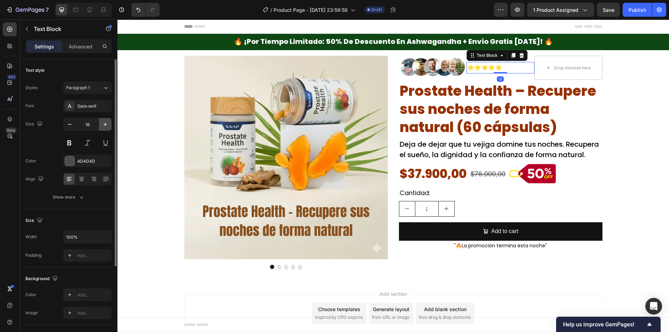
click at [108, 128] on icon "button" at bounding box center [105, 124] width 7 height 7
click at [108, 127] on icon "button" at bounding box center [105, 124] width 7 height 7
type input "20"
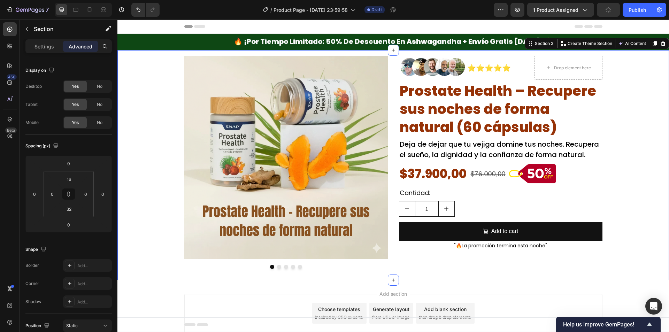
click at [631, 112] on div "Image Image Image Image Image Carousel Image ⭐⭐⭐⭐⭐ Text Block Drop element here…" at bounding box center [394, 162] width 552 height 213
click at [41, 29] on p "Section" at bounding box center [62, 29] width 57 height 8
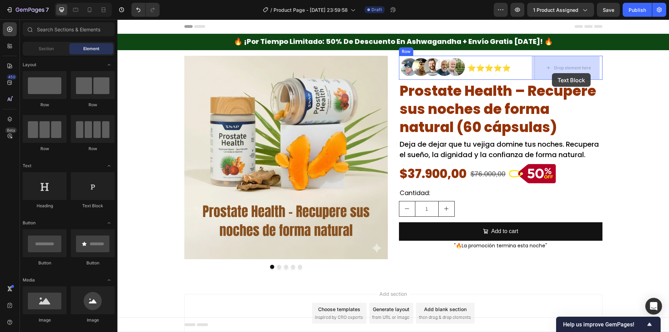
drag, startPoint x: 208, startPoint y: 206, endPoint x: 552, endPoint y: 73, distance: 369.2
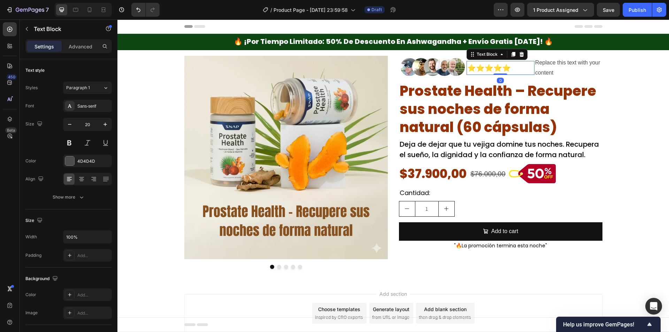
click at [521, 69] on p "⭐⭐⭐⭐⭐" at bounding box center [501, 68] width 67 height 13
click at [516, 79] on div "⭐⭐⭐⭐⭐ Text Block 0" at bounding box center [501, 68] width 68 height 24
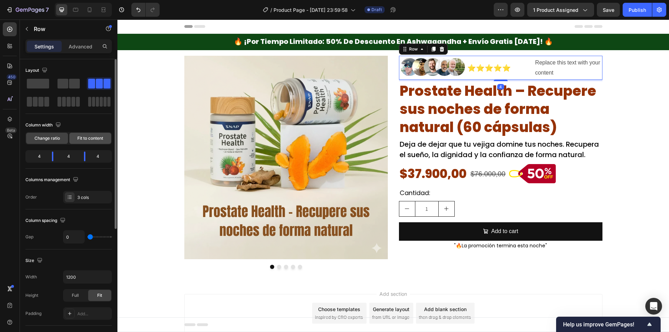
click at [93, 139] on span "Fit to content" at bounding box center [90, 138] width 26 height 6
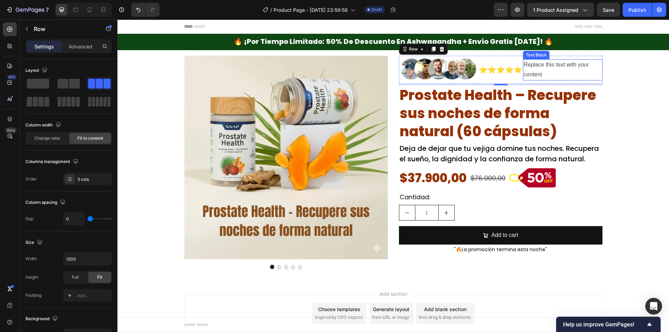
click at [567, 70] on div "Replace this text with your content" at bounding box center [562, 70] width 79 height 22
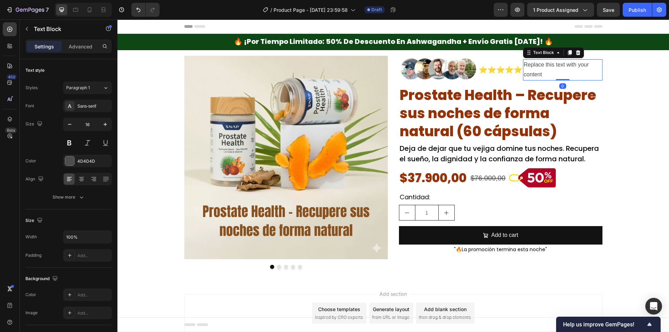
click at [547, 73] on div "Replace this text with your content" at bounding box center [562, 70] width 79 height 22
click at [547, 73] on p "Replace this text with your content" at bounding box center [563, 70] width 78 height 20
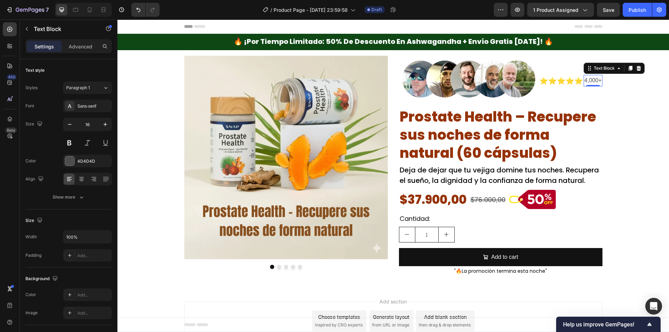
drag, startPoint x: 593, startPoint y: 89, endPoint x: 536, endPoint y: 106, distance: 60.3
click at [535, 107] on h2 "Prostate Health – Recupere sus noches de forma natural (60 cápsulas)" at bounding box center [501, 135] width 204 height 56
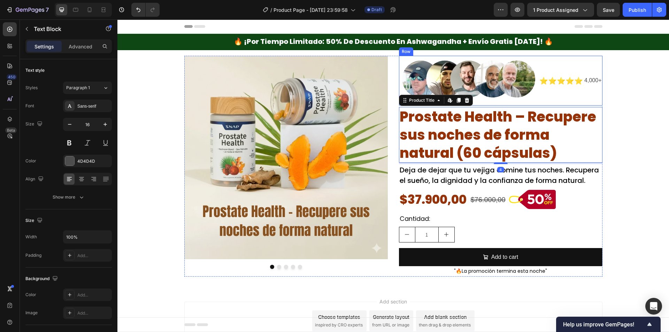
click at [594, 81] on p "4,000+" at bounding box center [593, 81] width 17 height 10
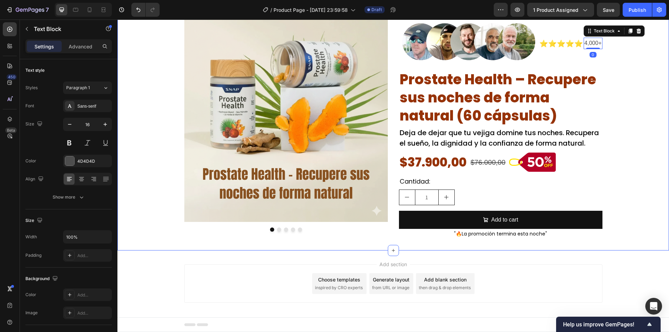
scroll to position [40, 0]
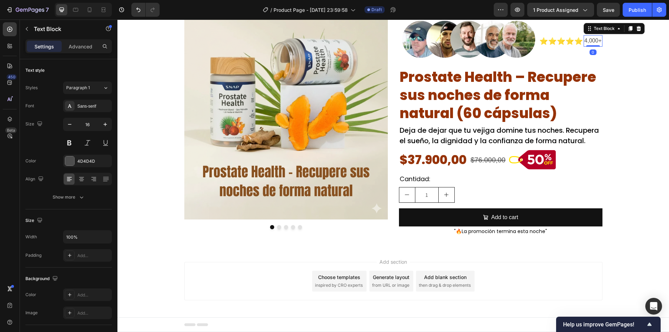
click at [599, 41] on p "4,000+" at bounding box center [593, 41] width 17 height 10
